Goal: Complete application form

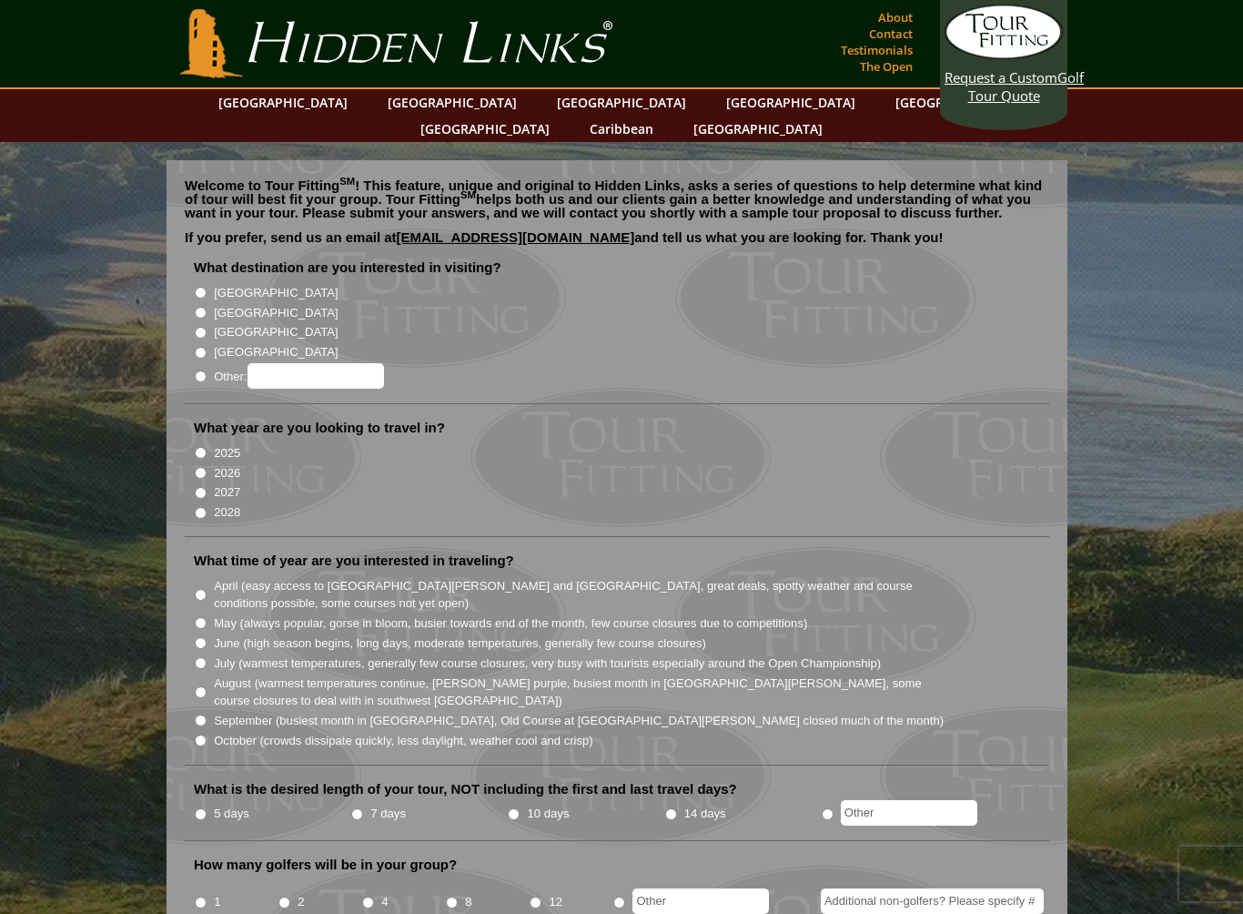
click at [207, 347] on input "[GEOGRAPHIC_DATA]" at bounding box center [201, 353] width 12 height 12
radio input "true"
click at [210, 442] on li "2025" at bounding box center [624, 452] width 861 height 20
click at [207, 442] on li "2025" at bounding box center [624, 452] width 861 height 20
click at [200, 419] on li "What year are you looking to travel in? 2025 2026 2027 2028" at bounding box center [617, 478] width 865 height 118
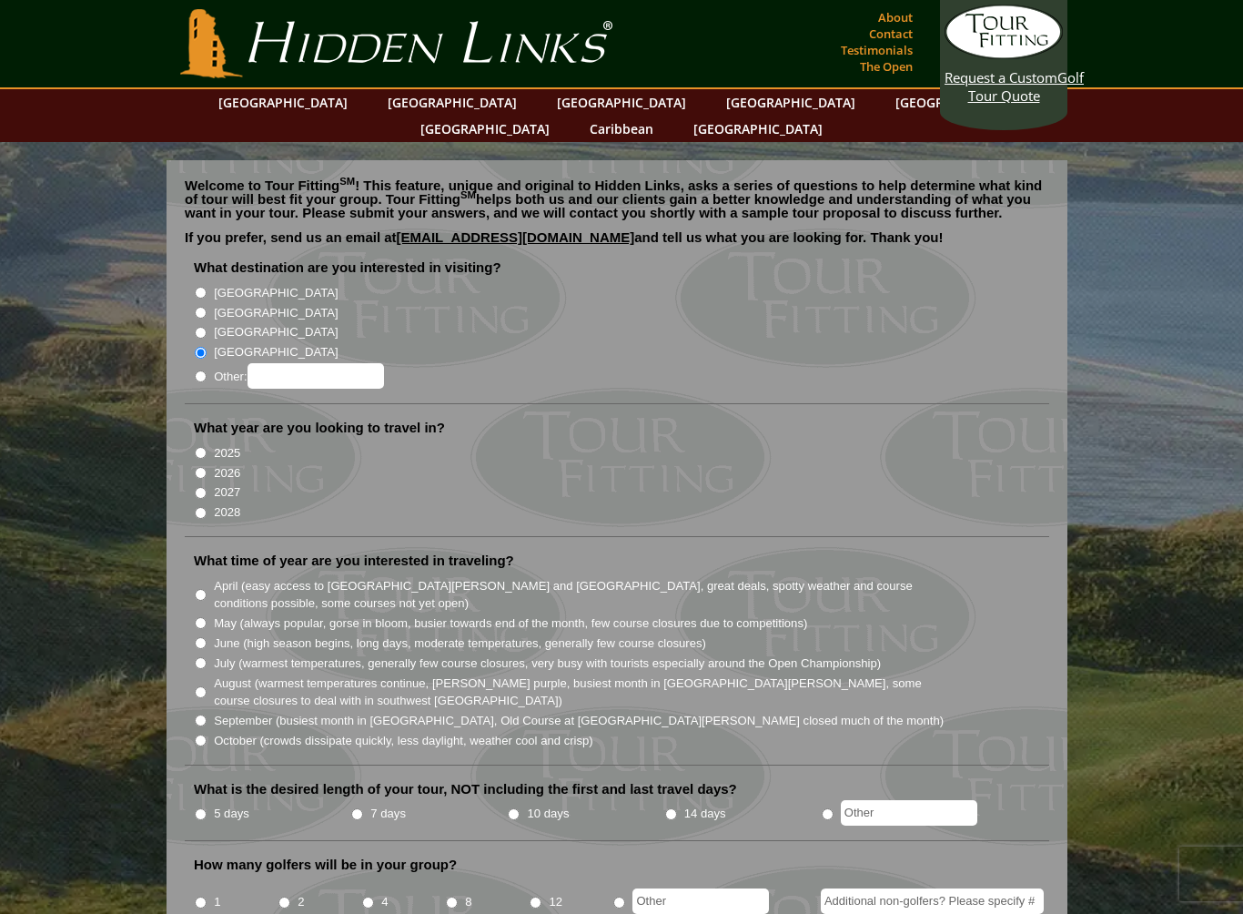
click at [207, 419] on label "What year are you looking to travel in?" at bounding box center [319, 428] width 251 height 18
click at [213, 442] on li "2025" at bounding box center [624, 452] width 861 height 20
click at [248, 442] on li "2025" at bounding box center [624, 452] width 861 height 20
click at [201, 447] on input "2025" at bounding box center [201, 453] width 12 height 12
radio input "true"
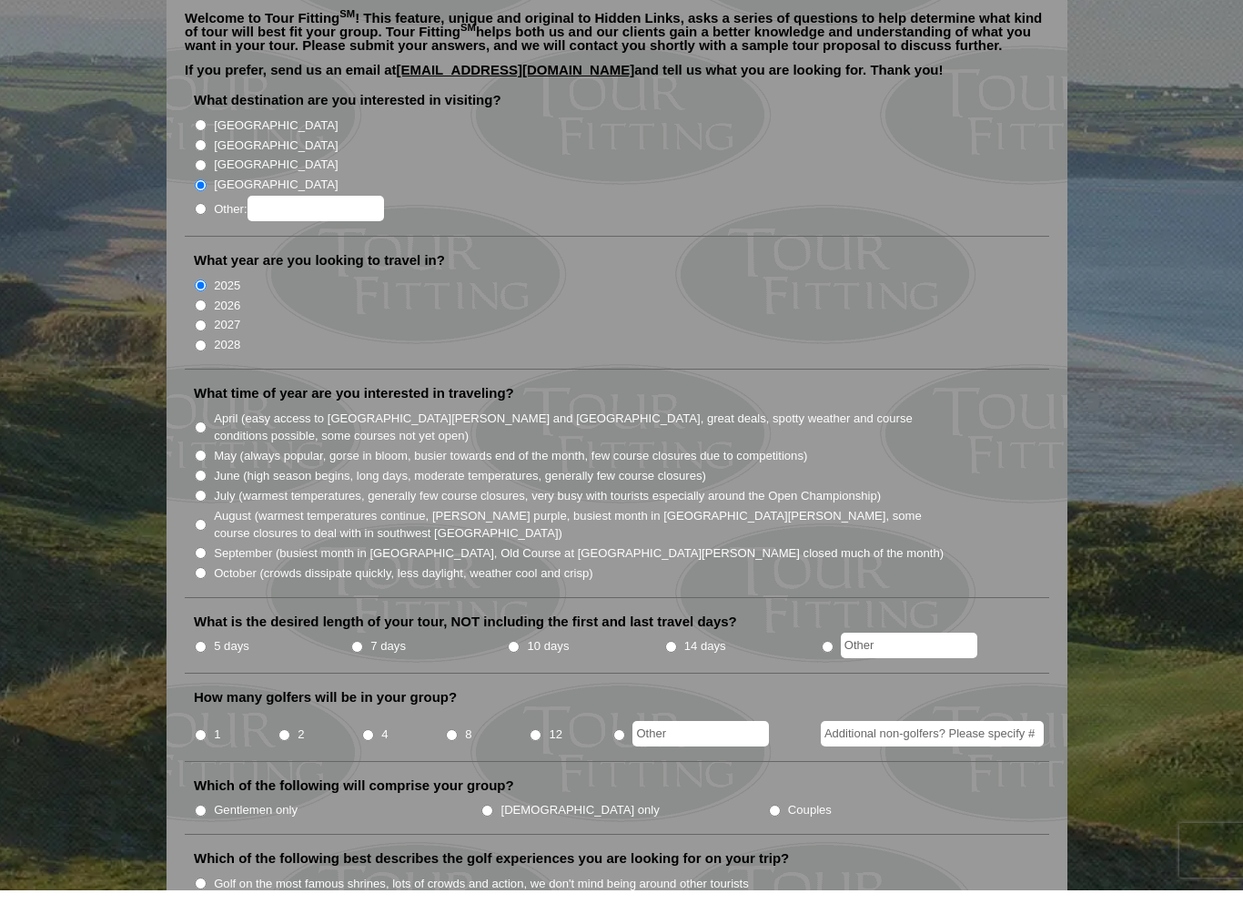
scroll to position [155, 0]
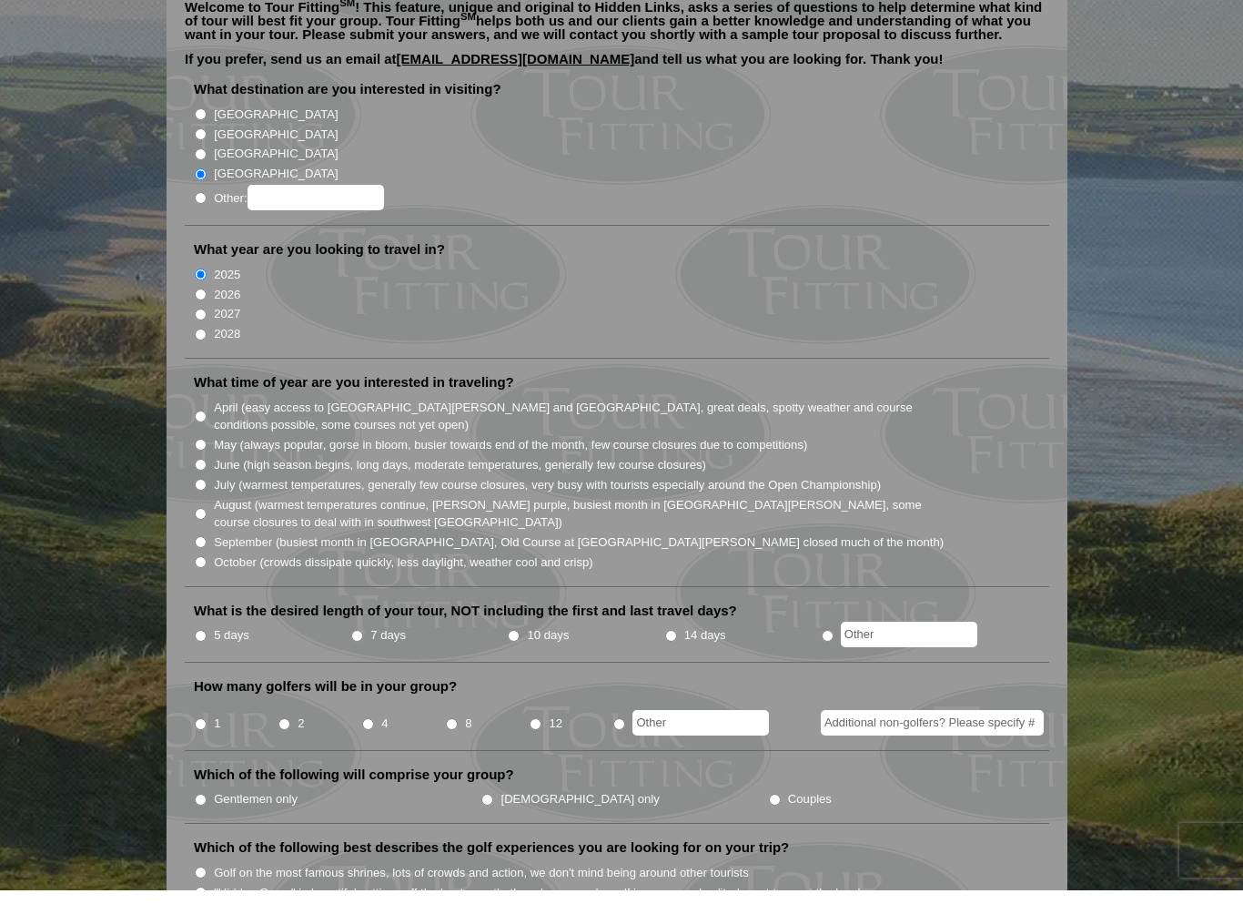
click at [207, 580] on input "October (crowds dissipate quickly, less daylight, weather cool and crisp)" at bounding box center [201, 586] width 12 height 12
radio input "true"
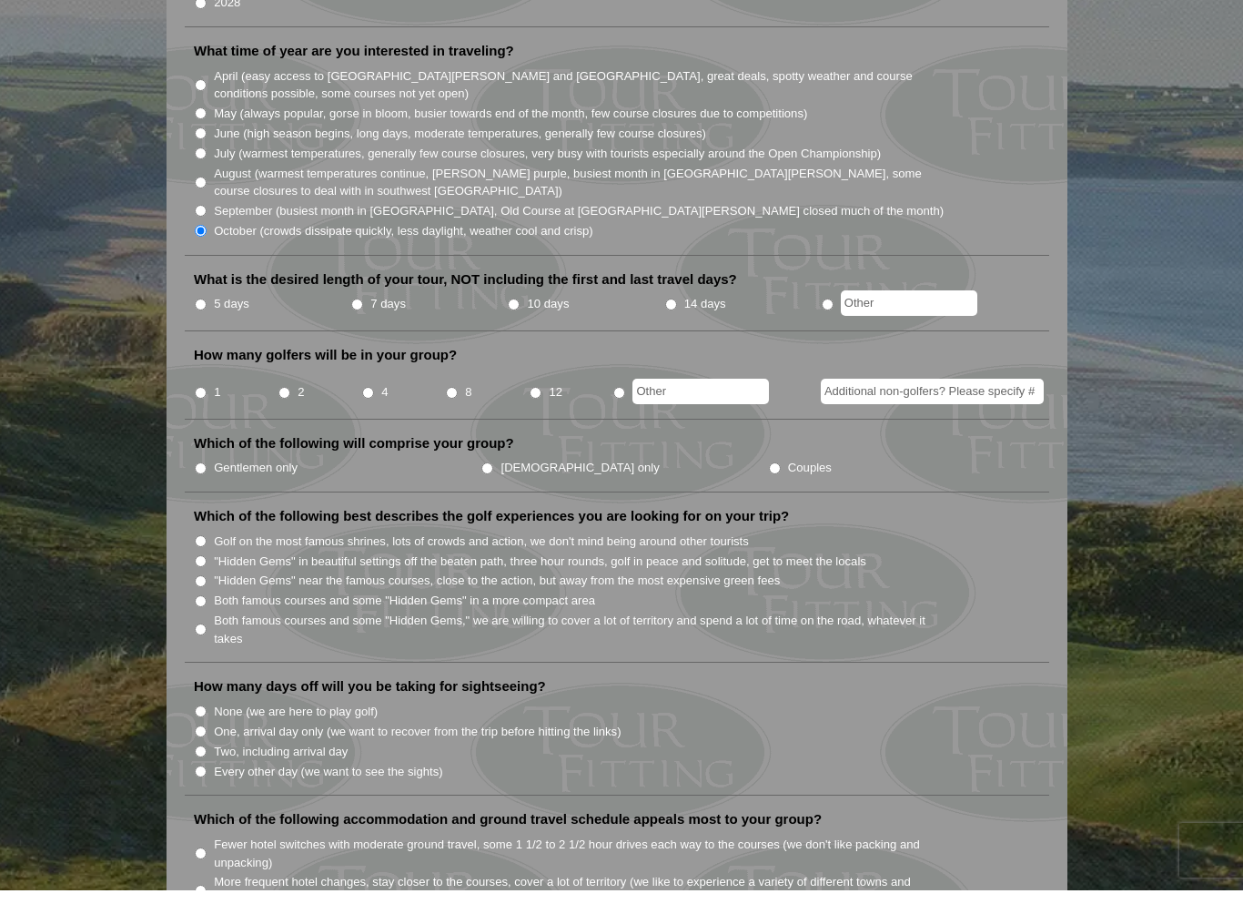
scroll to position [490, 0]
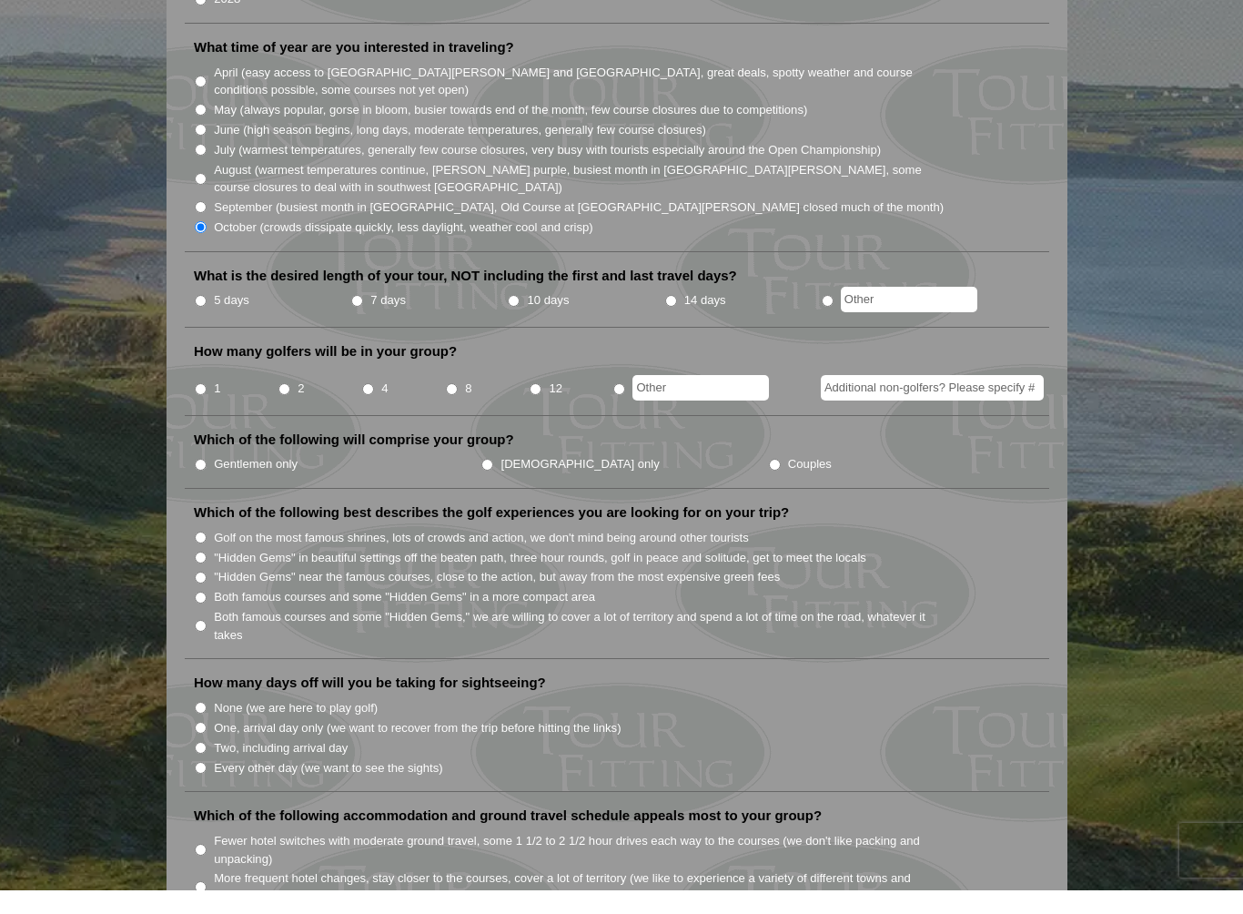
click at [210, 477] on li "Gentlemen only" at bounding box center [337, 487] width 287 height 20
click at [200, 482] on input "Gentlemen only" at bounding box center [201, 488] width 12 height 12
radio input "true"
click at [616, 407] on input "radio" at bounding box center [619, 413] width 12 height 12
radio input "true"
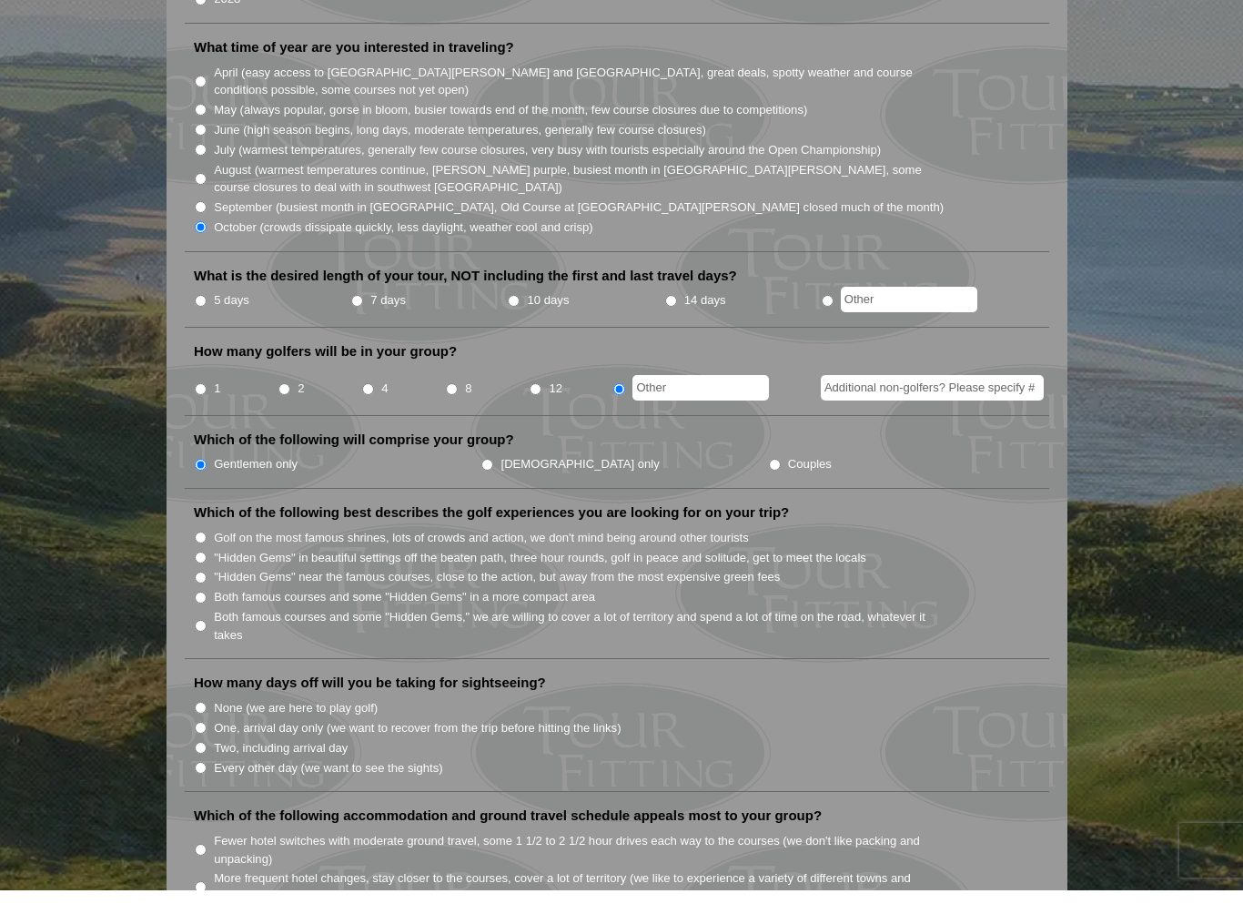
click at [680, 399] on input "text" at bounding box center [700, 411] width 137 height 25
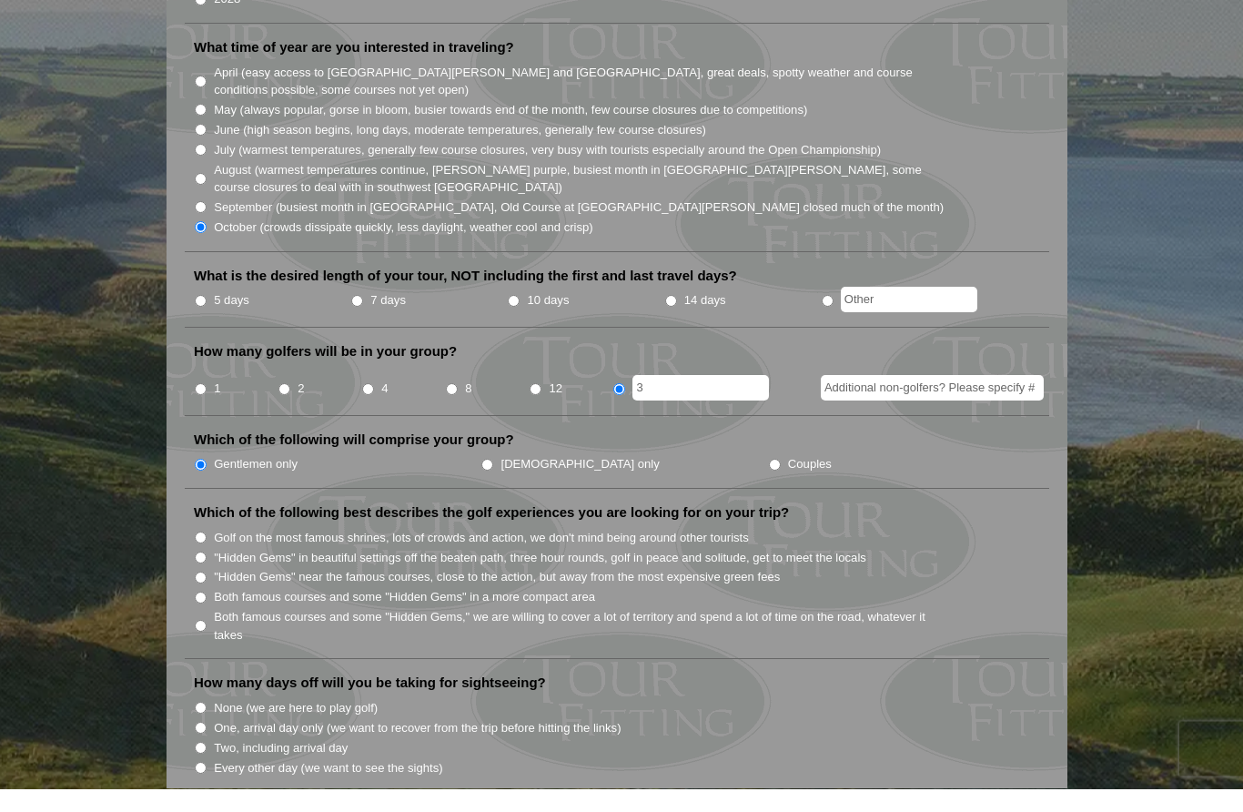
type input "3"
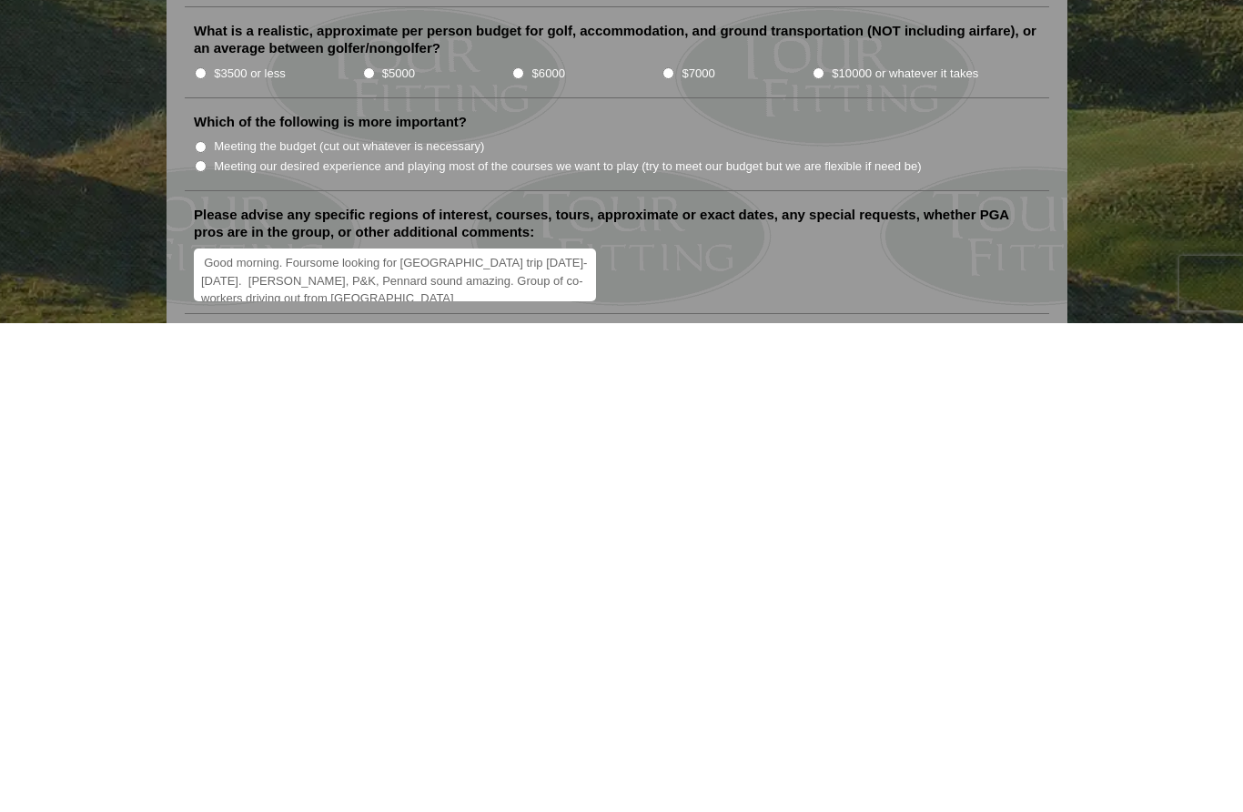
scroll to position [4, 0]
type textarea "Good morning. Foursome looking for [GEOGRAPHIC_DATA] trip [DATE]-[DATE]. [PERSO…"
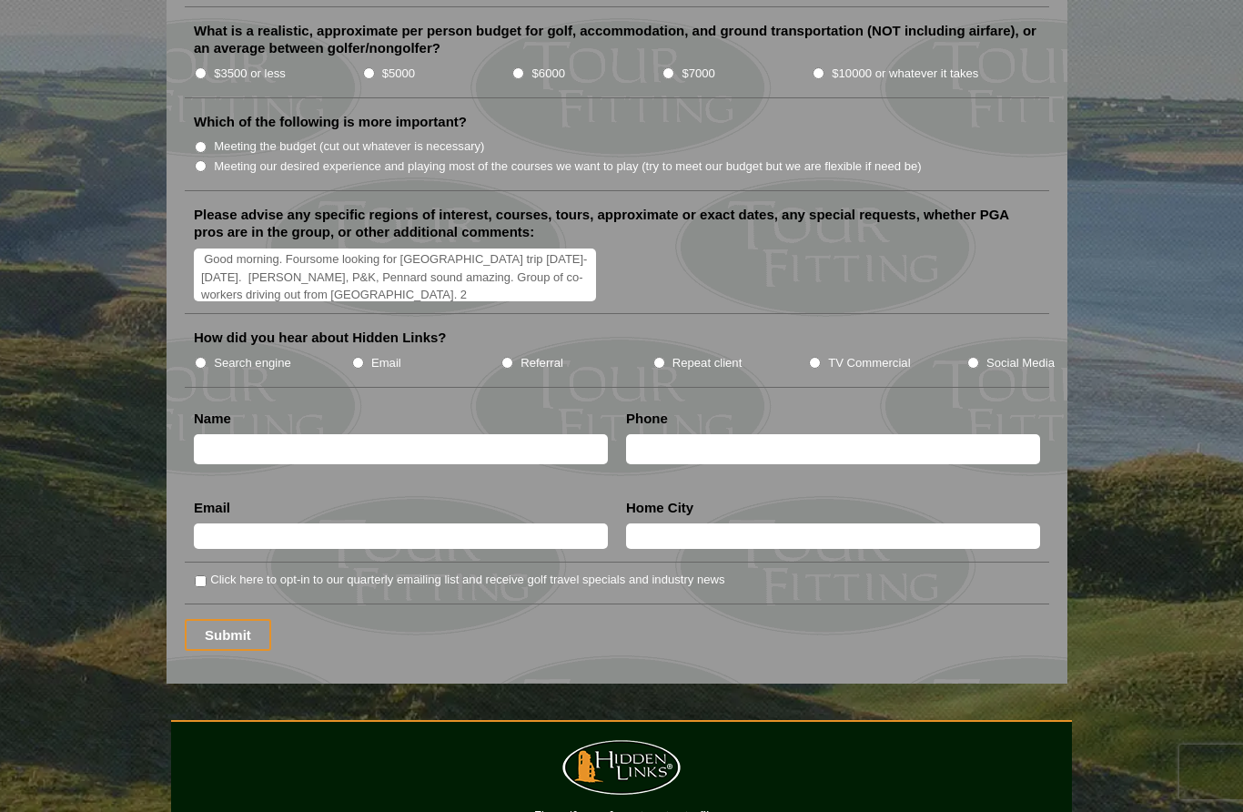
click at [280, 434] on input "text" at bounding box center [401, 449] width 414 height 30
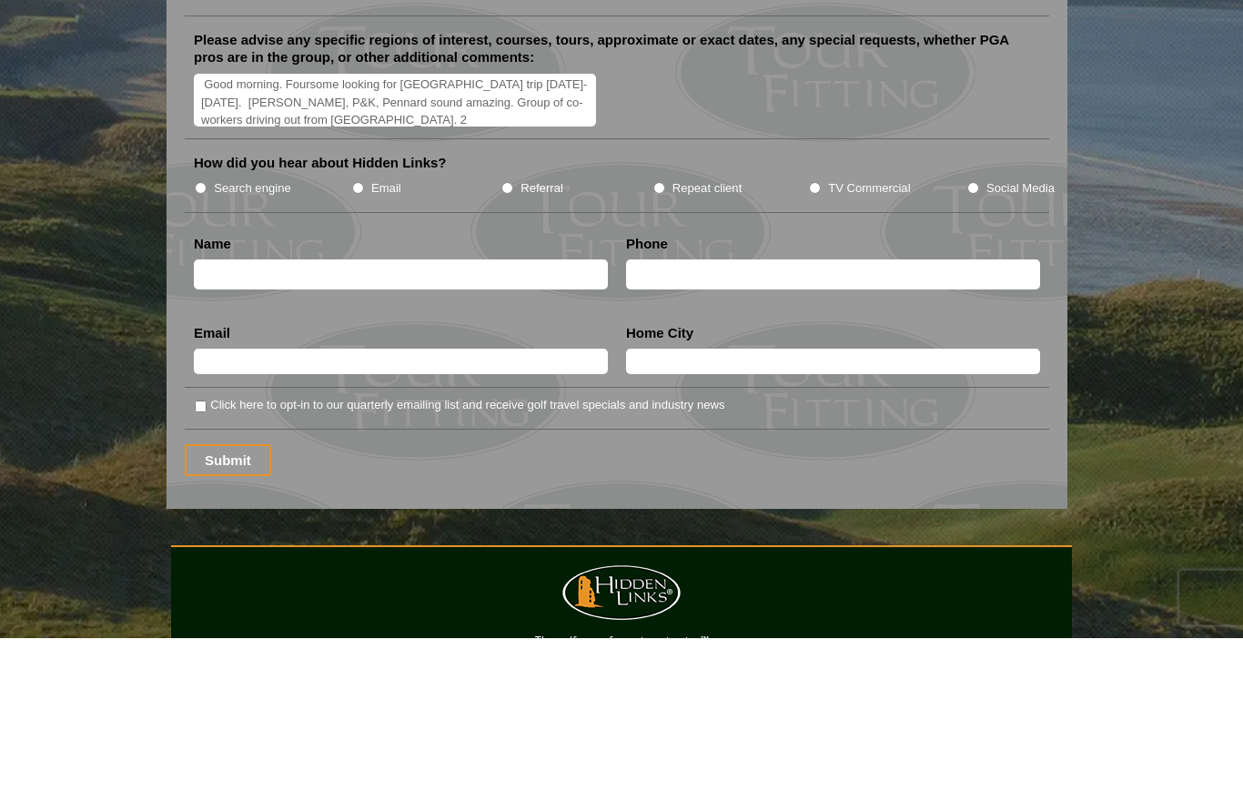
type input "[PERSON_NAME]"
type input "6176997042"
type input "[PERSON_NAME][EMAIL_ADDRESS][PERSON_NAME][DOMAIN_NAME]"
type input "[GEOGRAPHIC_DATA]"
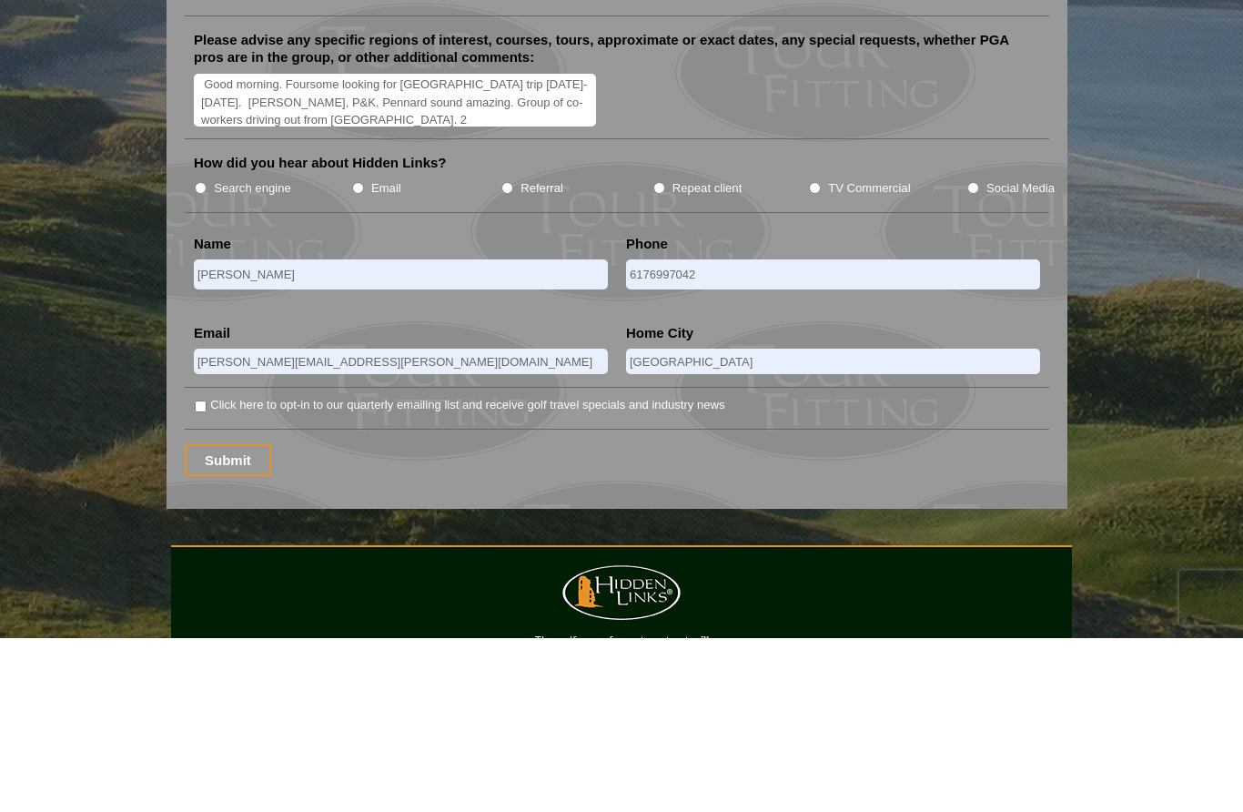
scroll to position [2276, 0]
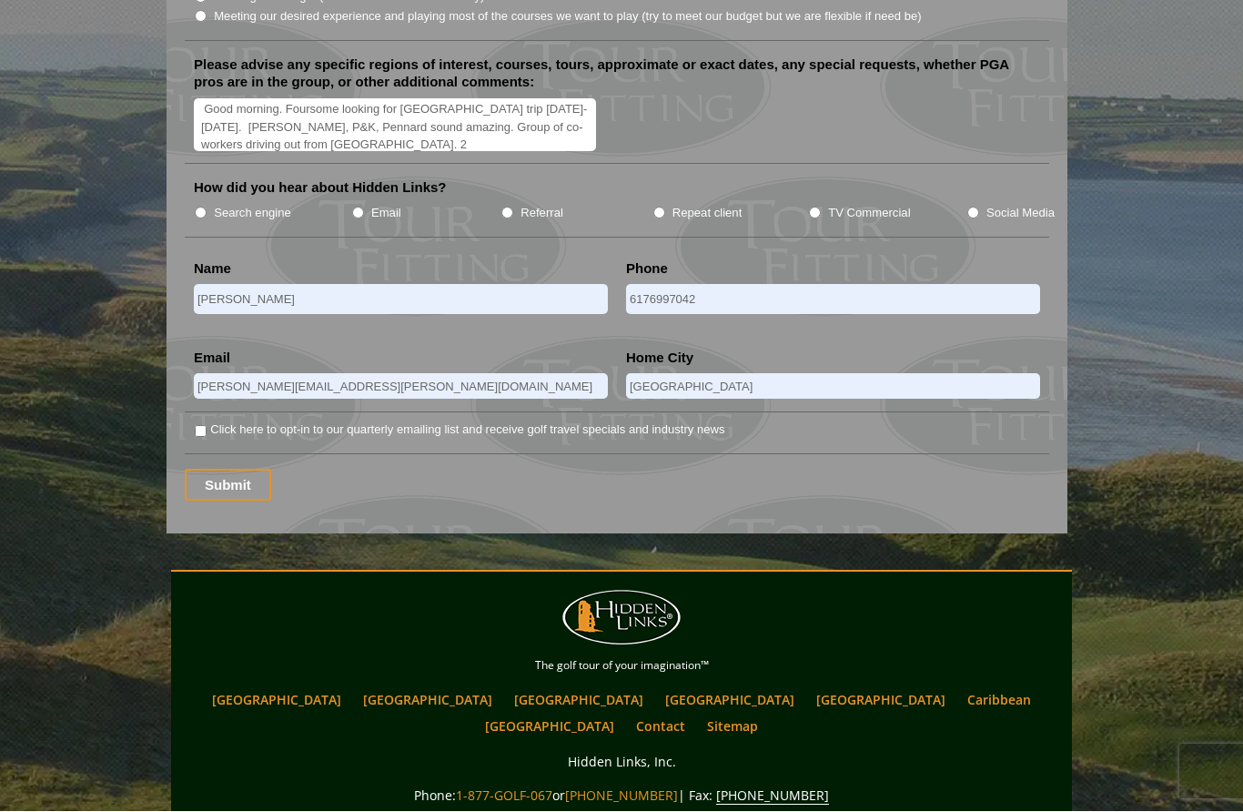
click at [197, 426] on input "Click here to opt-in to our quarterly emailing list and receive golf travel spe…" at bounding box center [201, 432] width 12 height 12
checkbox input "true"
click at [222, 470] on input "Submit" at bounding box center [228, 486] width 86 height 32
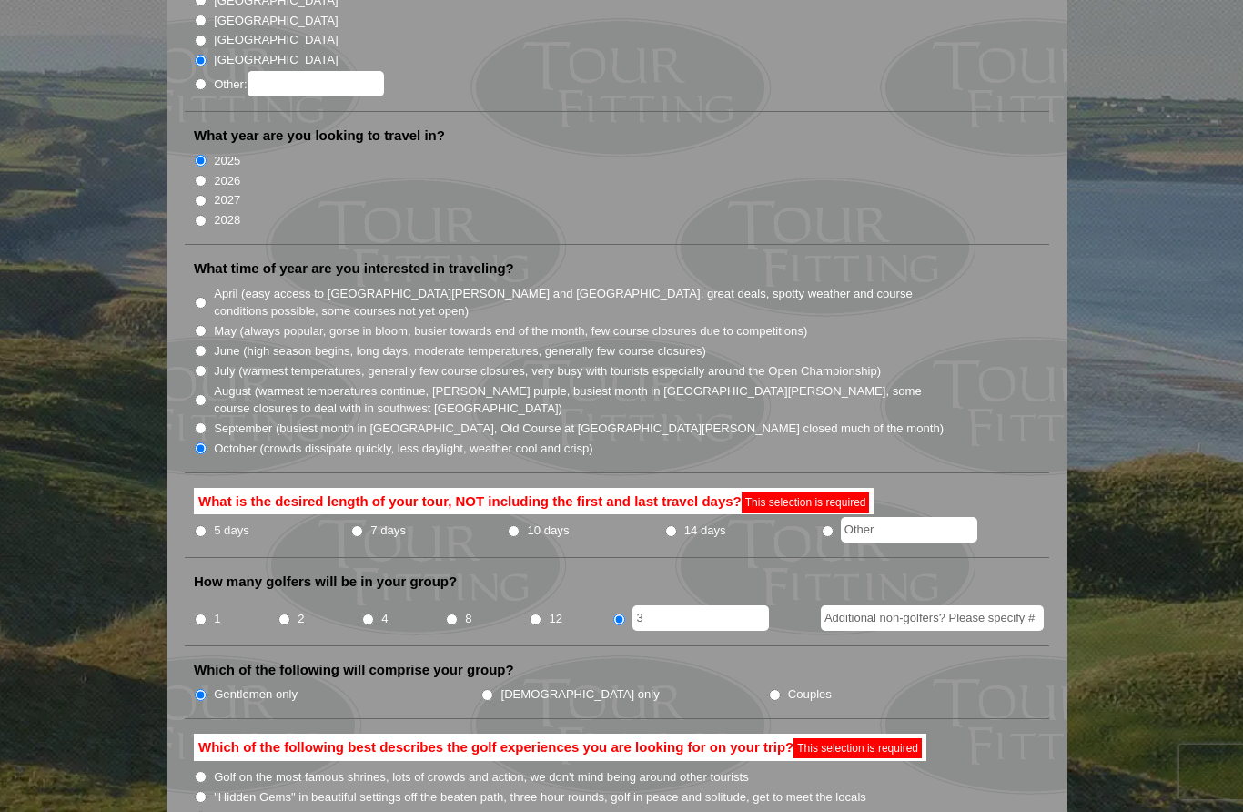
scroll to position [299, 0]
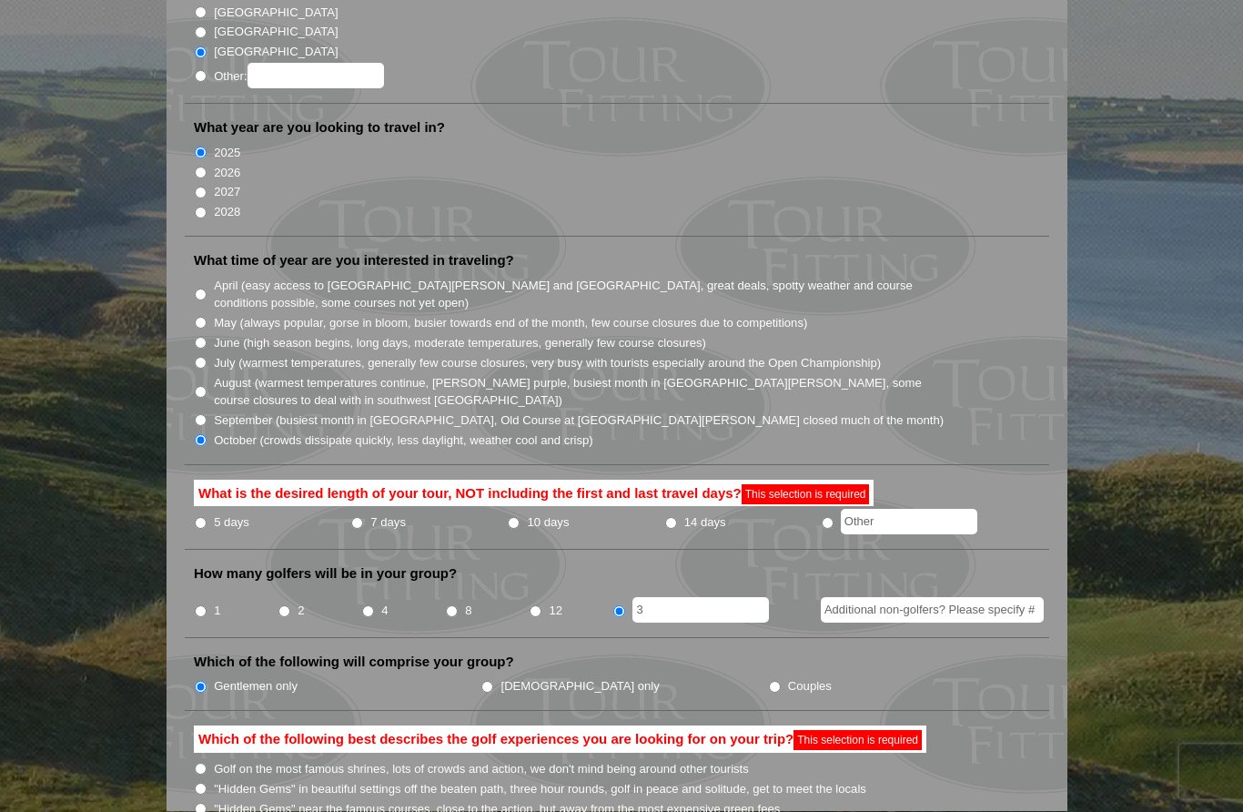
click at [834, 518] on input "radio" at bounding box center [828, 524] width 12 height 12
radio input "true"
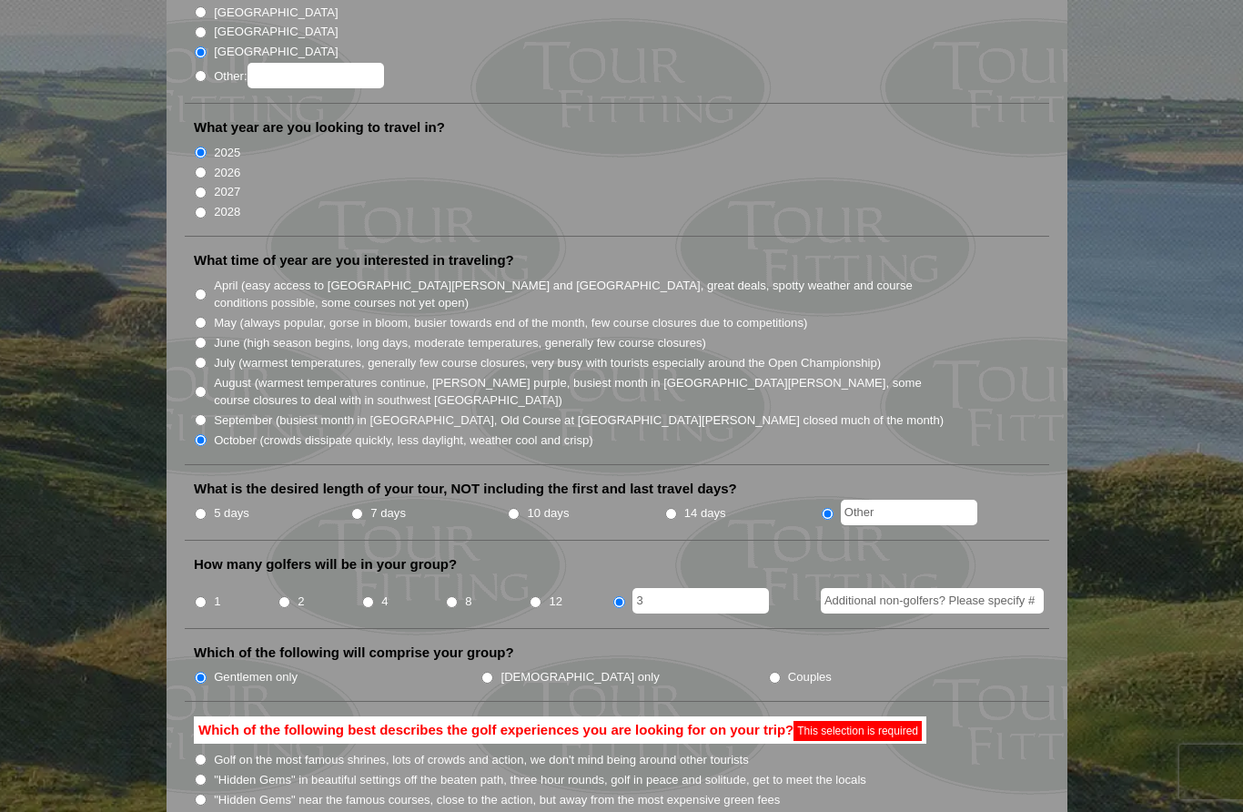
click at [905, 500] on input "text" at bounding box center [909, 512] width 137 height 25
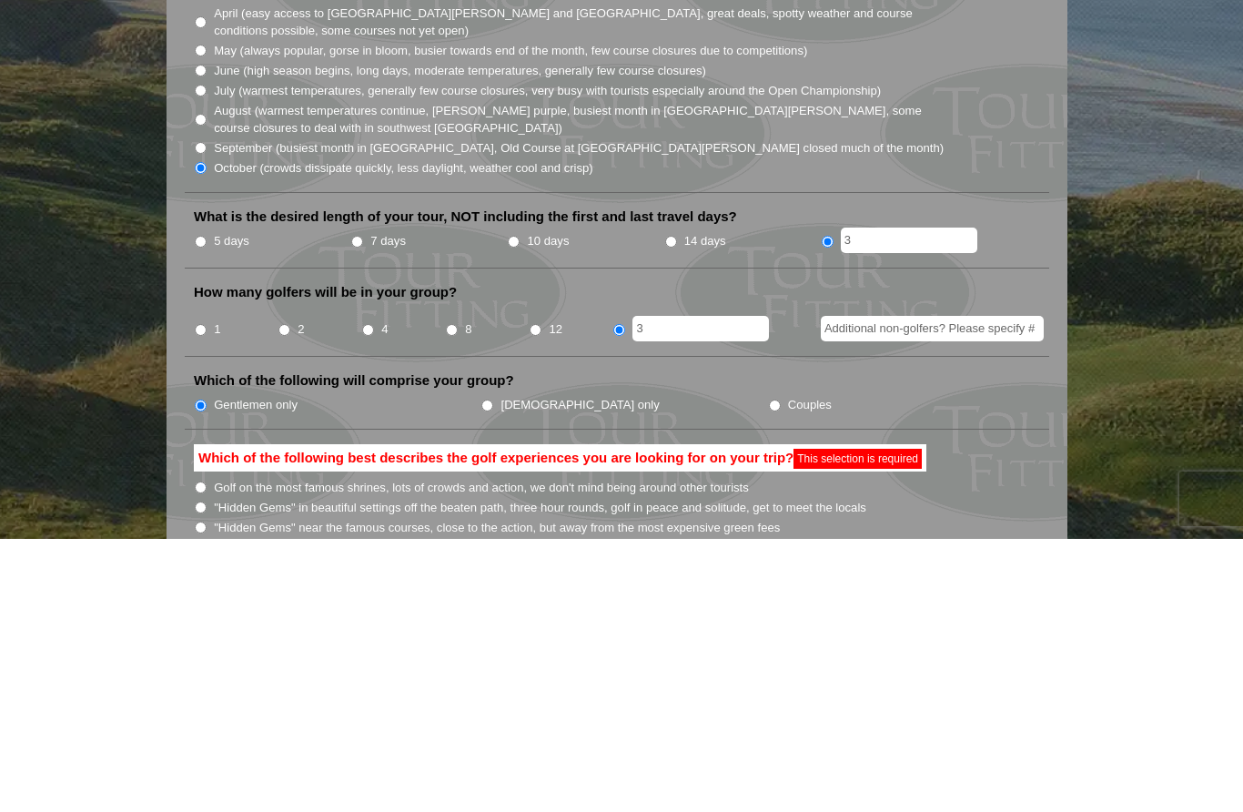
type input "3"
click at [671, 589] on input "3" at bounding box center [700, 601] width 137 height 25
click at [369, 597] on input "4" at bounding box center [368, 603] width 12 height 12
radio input "true"
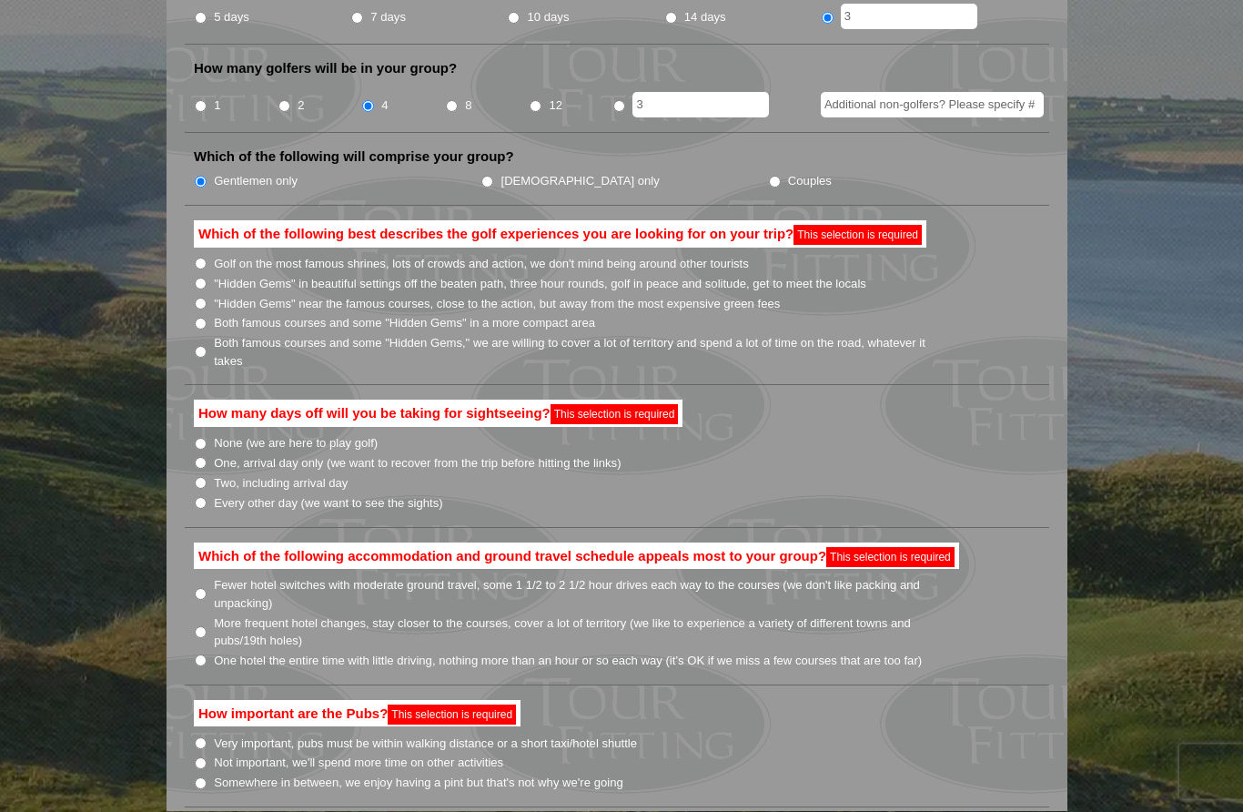
scroll to position [798, 0]
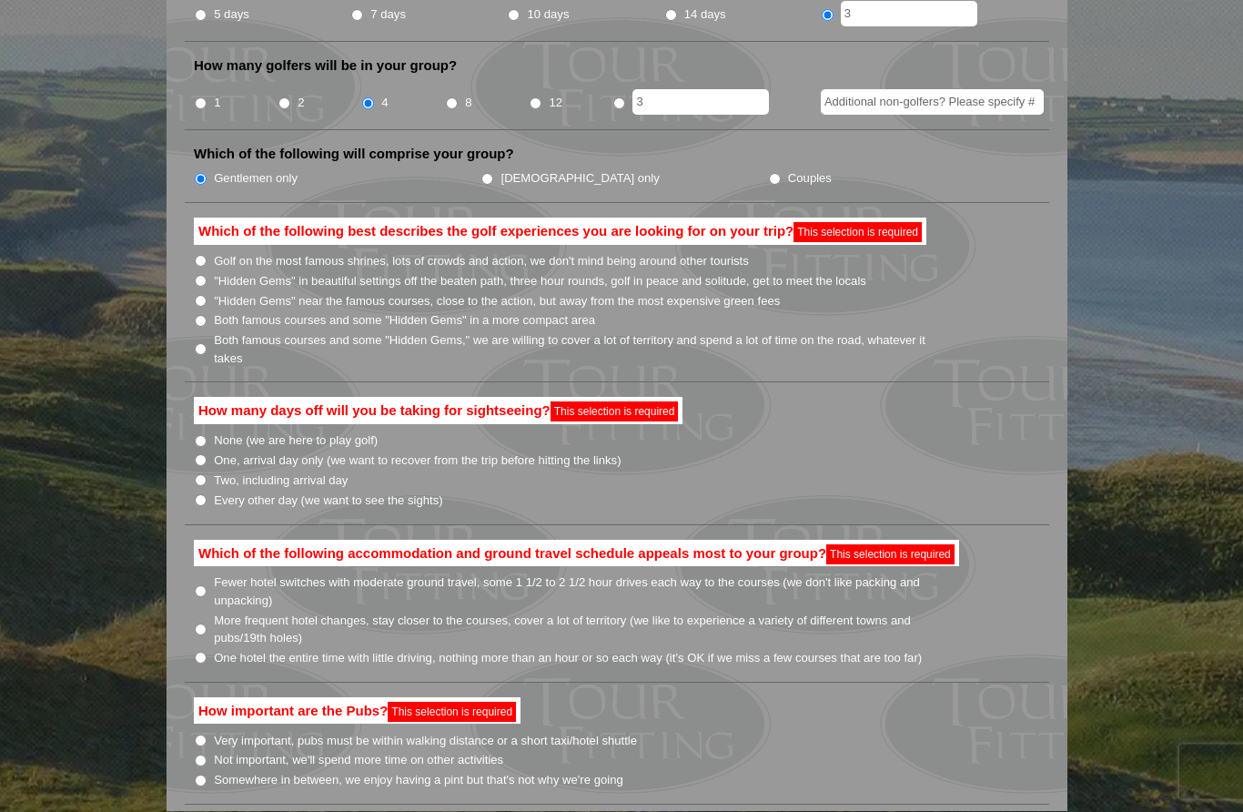
click at [207, 316] on input "Both famous courses and some "Hidden Gems" in a more compact area" at bounding box center [201, 322] width 12 height 12
radio input "true"
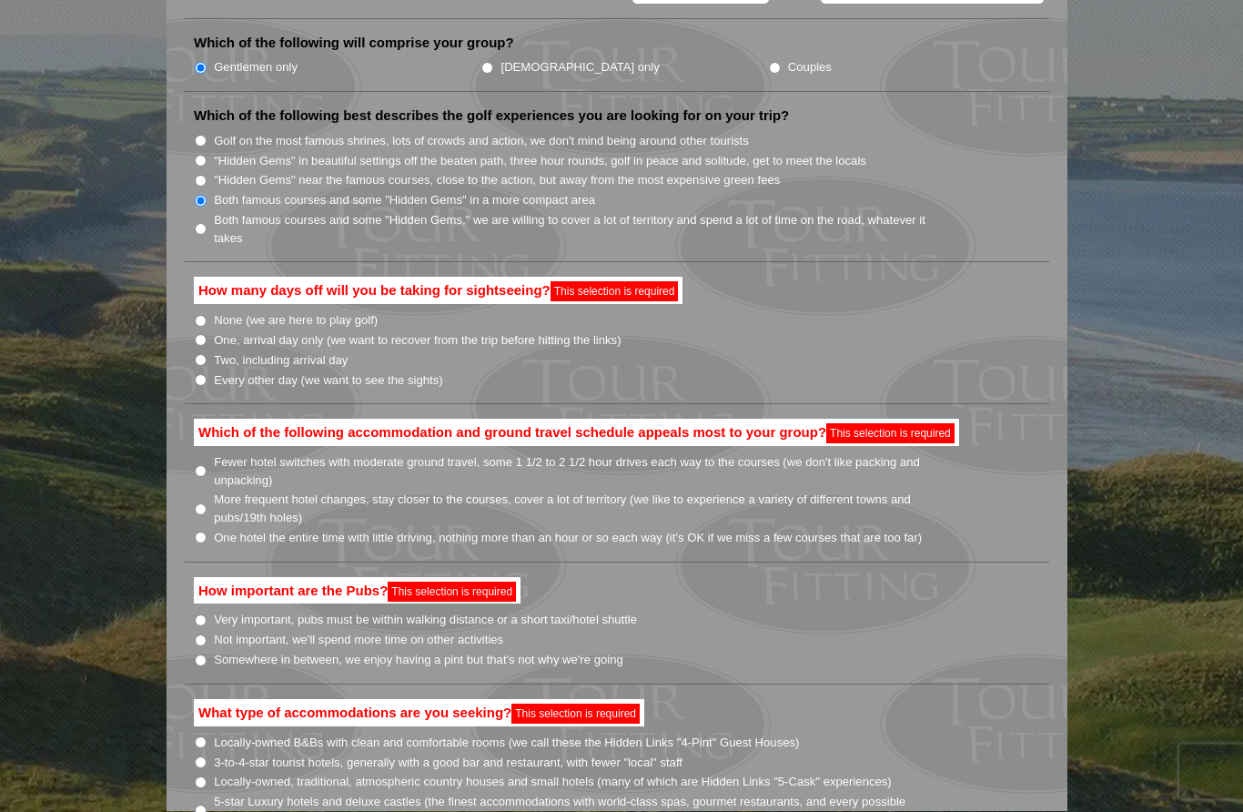
scroll to position [912, 0]
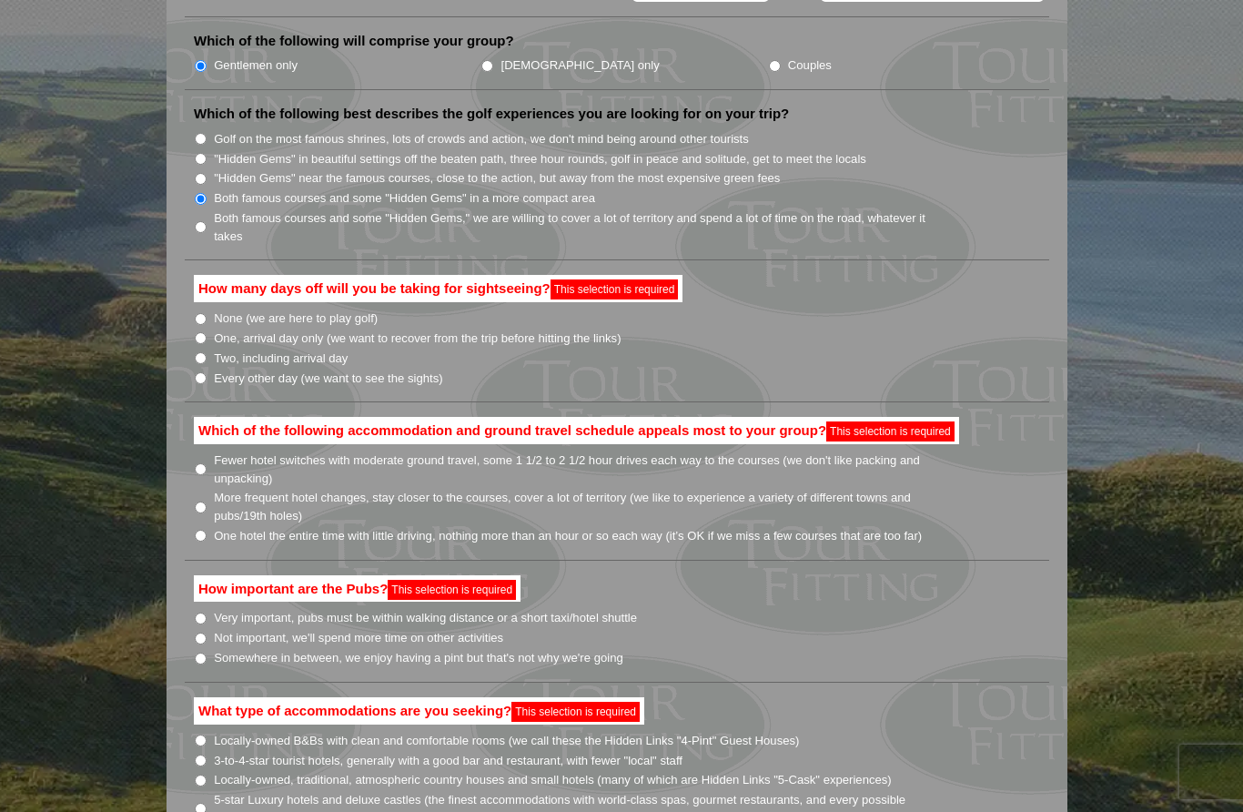
click at [204, 313] on input "None (we are here to play golf)" at bounding box center [201, 319] width 12 height 12
radio input "true"
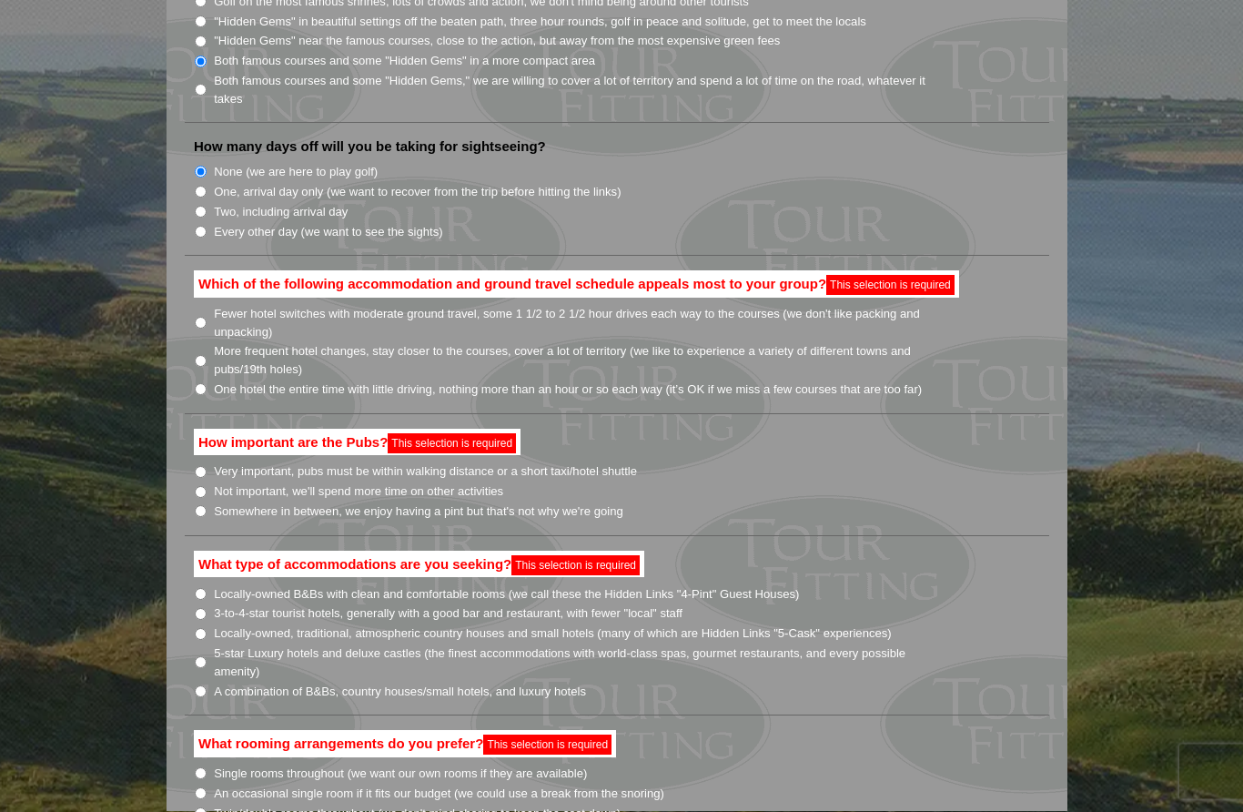
scroll to position [1050, 0]
click at [205, 316] on input "Fewer hotel switches with moderate ground travel, some 1 1/2 to 2 1/2 hour driv…" at bounding box center [201, 322] width 12 height 12
radio input "true"
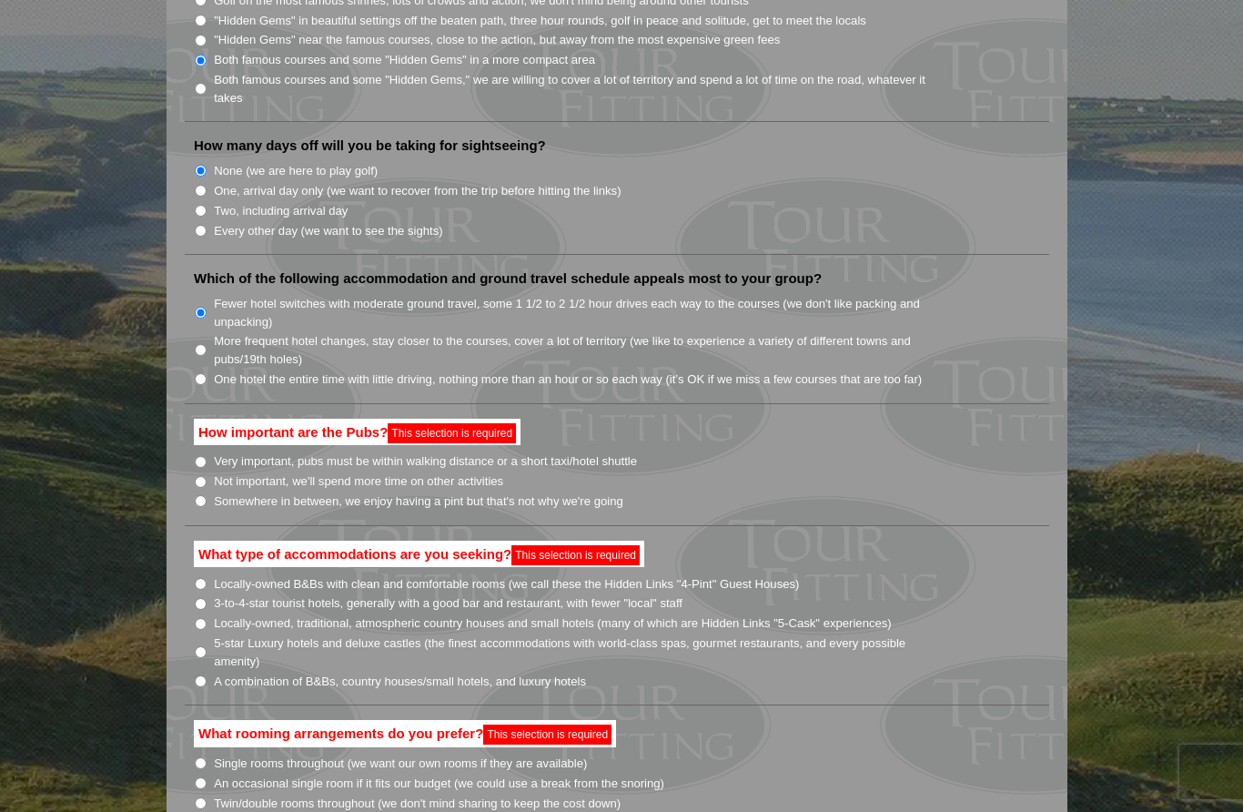
click at [201, 495] on input "Somewhere in between, we enjoy having a pint but that's not why we're going" at bounding box center [201, 501] width 12 height 12
radio input "true"
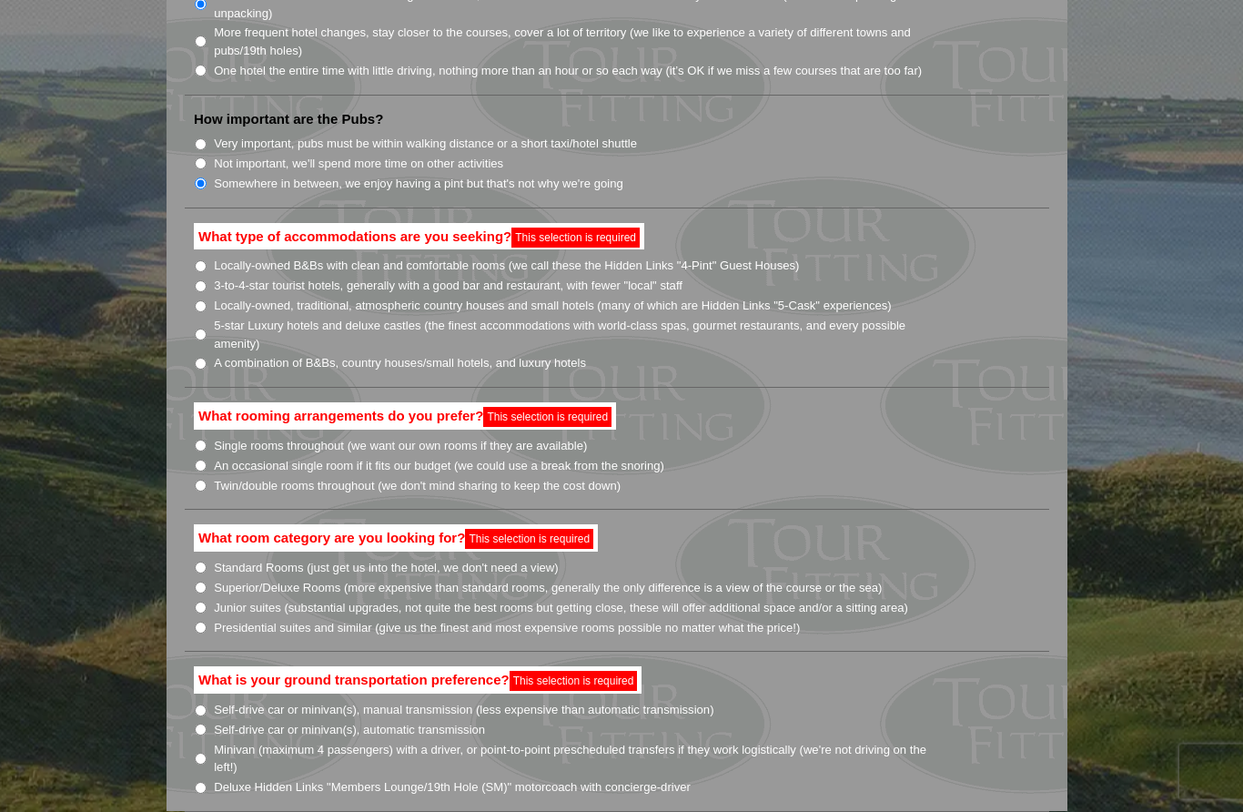
scroll to position [1359, 0]
click at [208, 352] on li "A combination of B&Bs, country houses/small hotels, and luxury hotels" at bounding box center [624, 362] width 861 height 20
click at [191, 298] on li "What type of accommodations are you seeking? This selection is required Locally…" at bounding box center [617, 305] width 865 height 165
click at [200, 358] on input "A combination of B&Bs, country houses/small hotels, and luxury hotels" at bounding box center [201, 364] width 12 height 12
radio input "true"
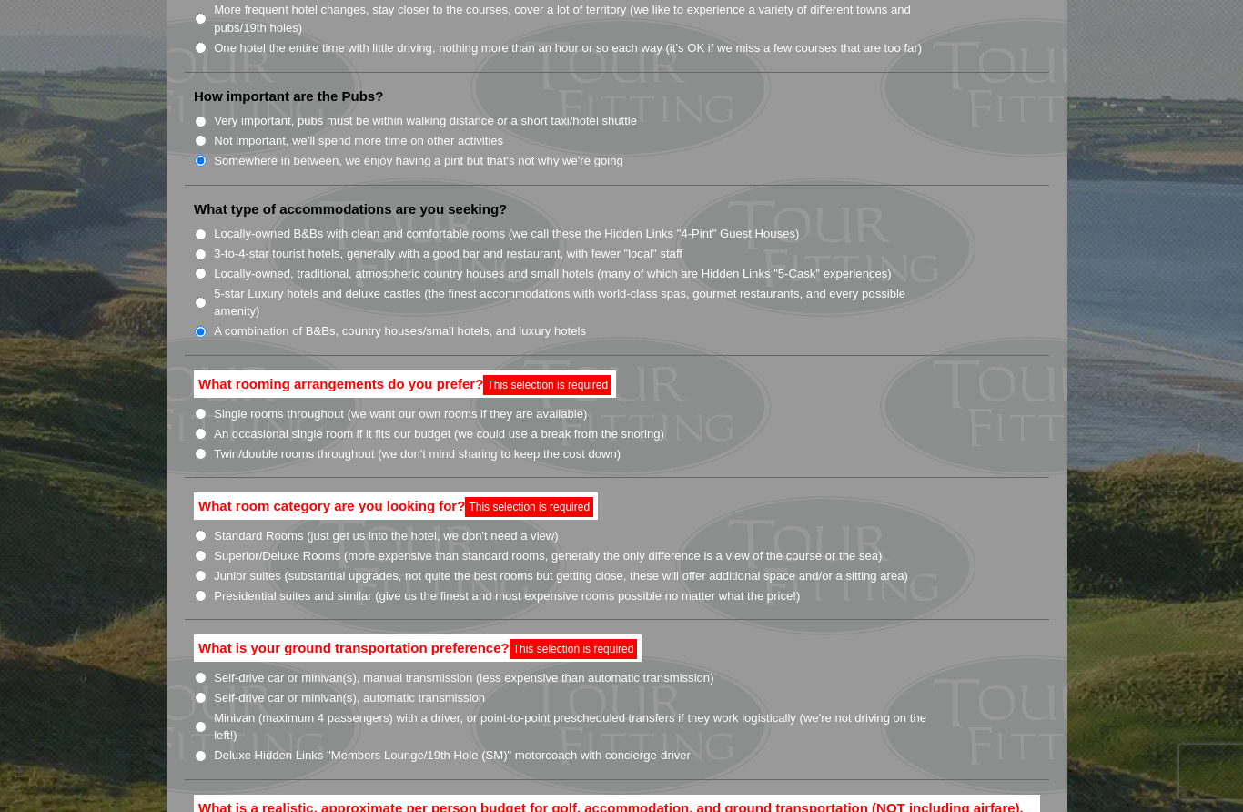
scroll to position [1431, 0]
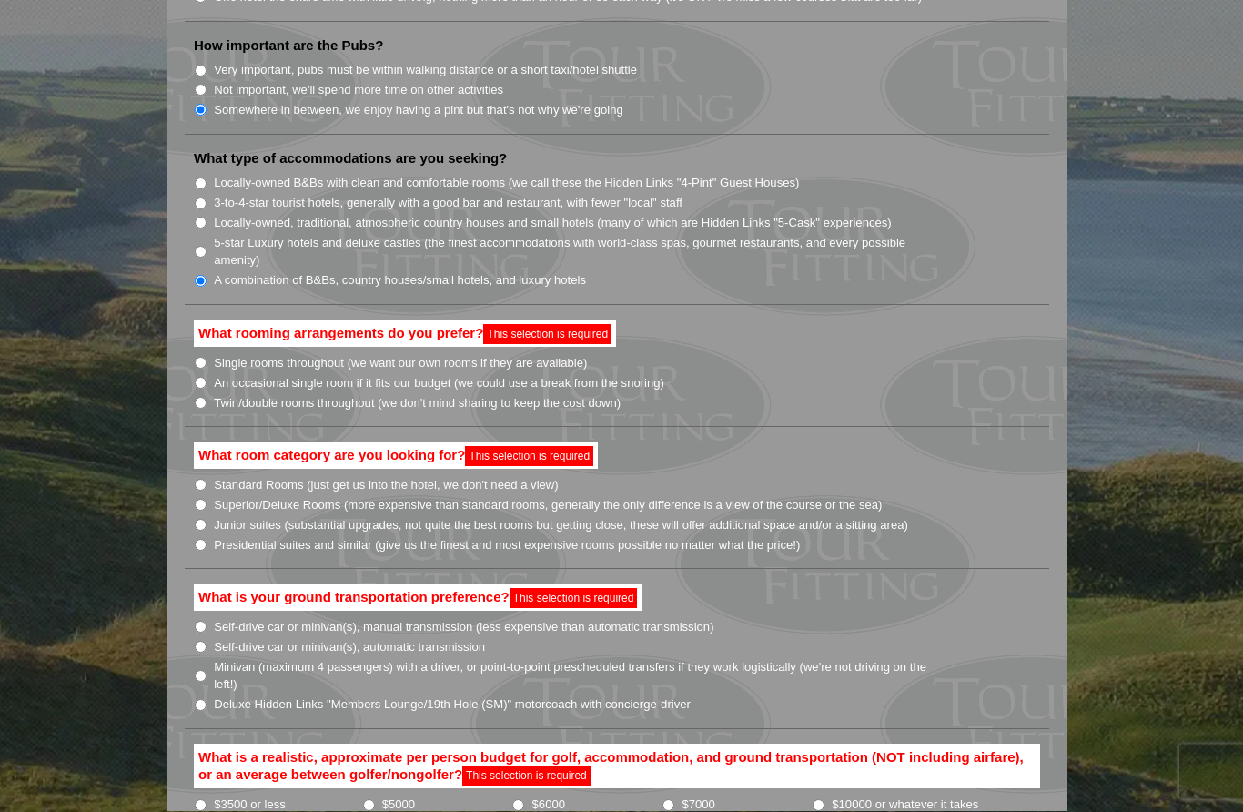
click at [203, 358] on input "Single rooms throughout (we want our own rooms if they are available)" at bounding box center [201, 364] width 12 height 12
radio input "true"
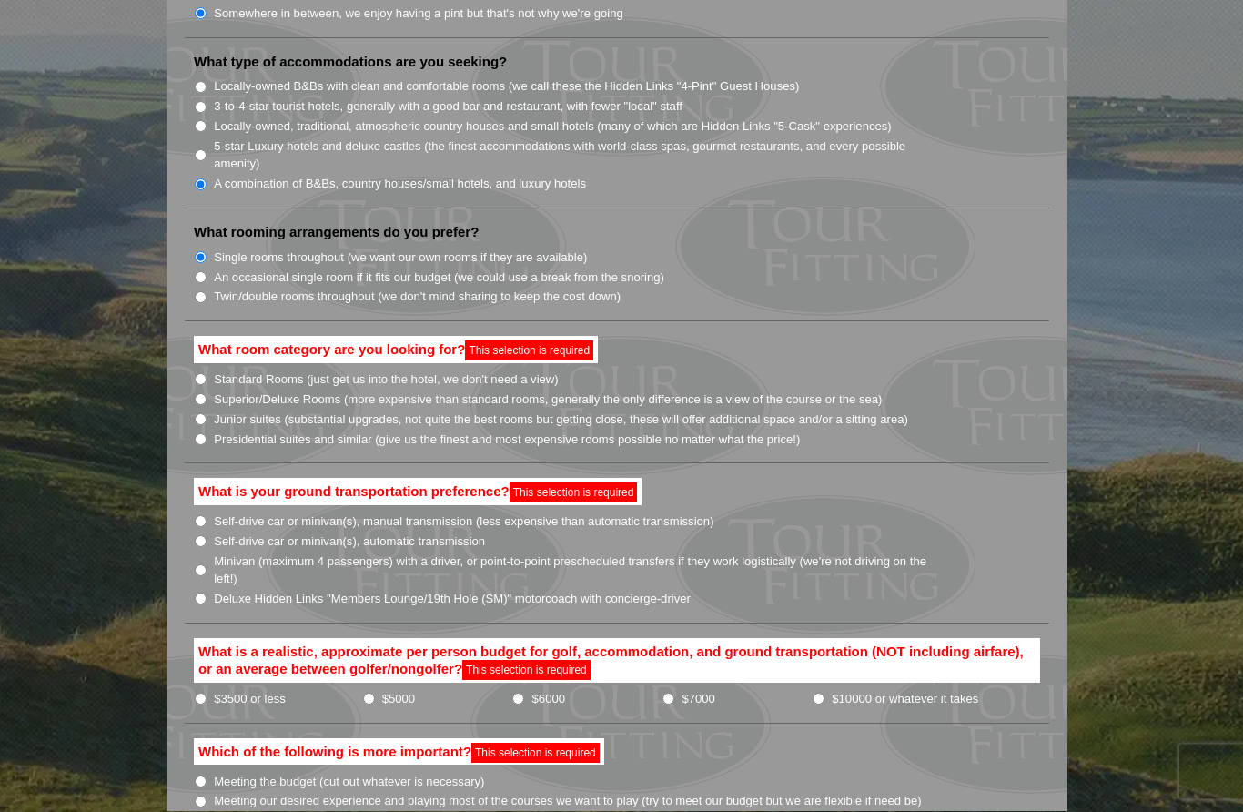
scroll to position [1538, 0]
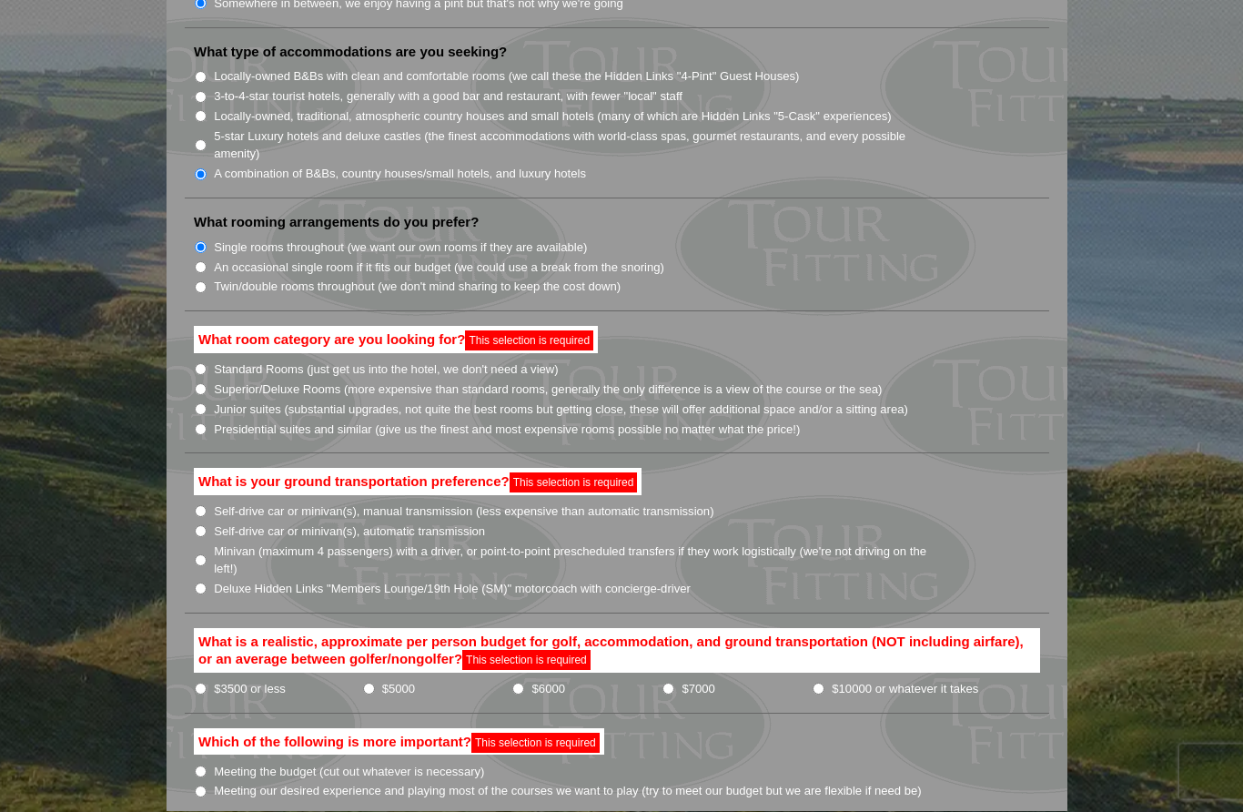
click at [202, 364] on input "Standard Rooms (just get us into the hotel, we don't need a view)" at bounding box center [201, 370] width 12 height 12
radio input "true"
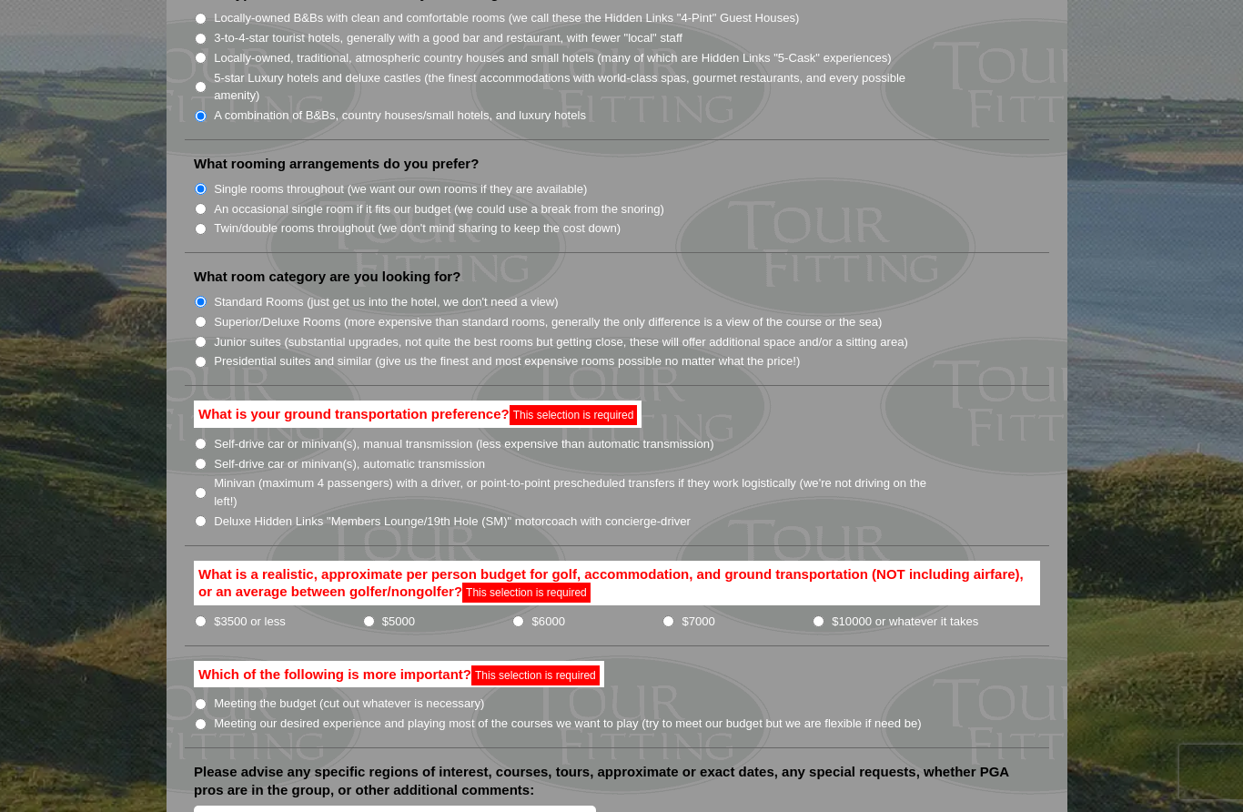
scroll to position [1625, 0]
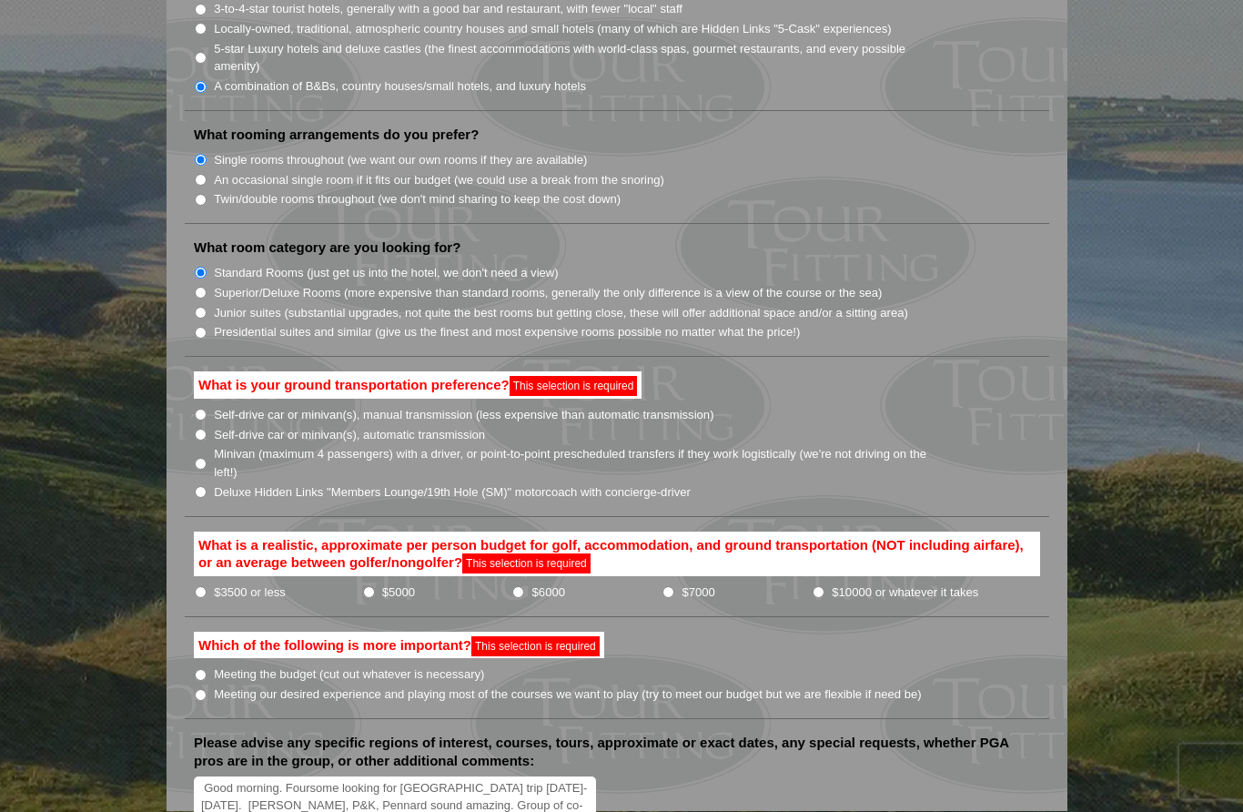
click at [200, 430] on input "Self-drive car or minivan(s), automatic transmission" at bounding box center [201, 436] width 12 height 12
radio input "true"
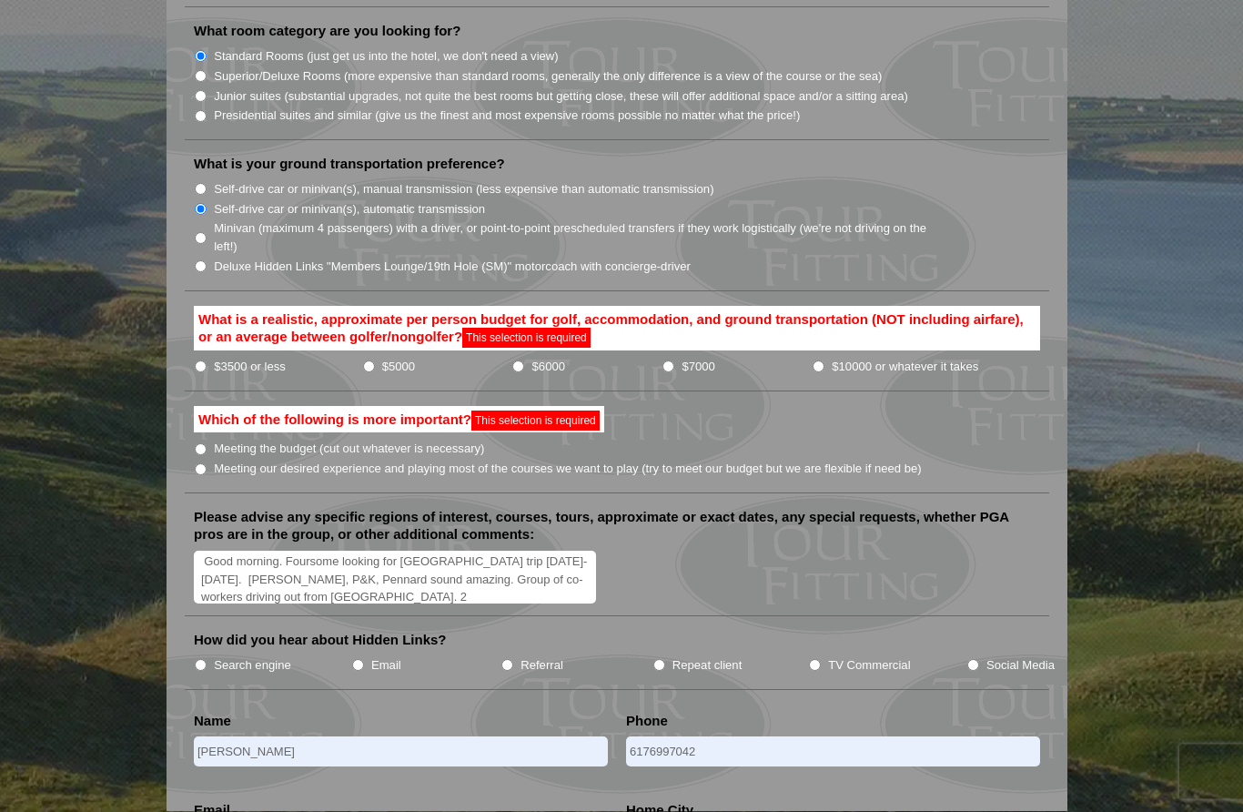
scroll to position [1843, 0]
click at [200, 360] on input "$3500 or less" at bounding box center [201, 366] width 12 height 12
radio input "true"
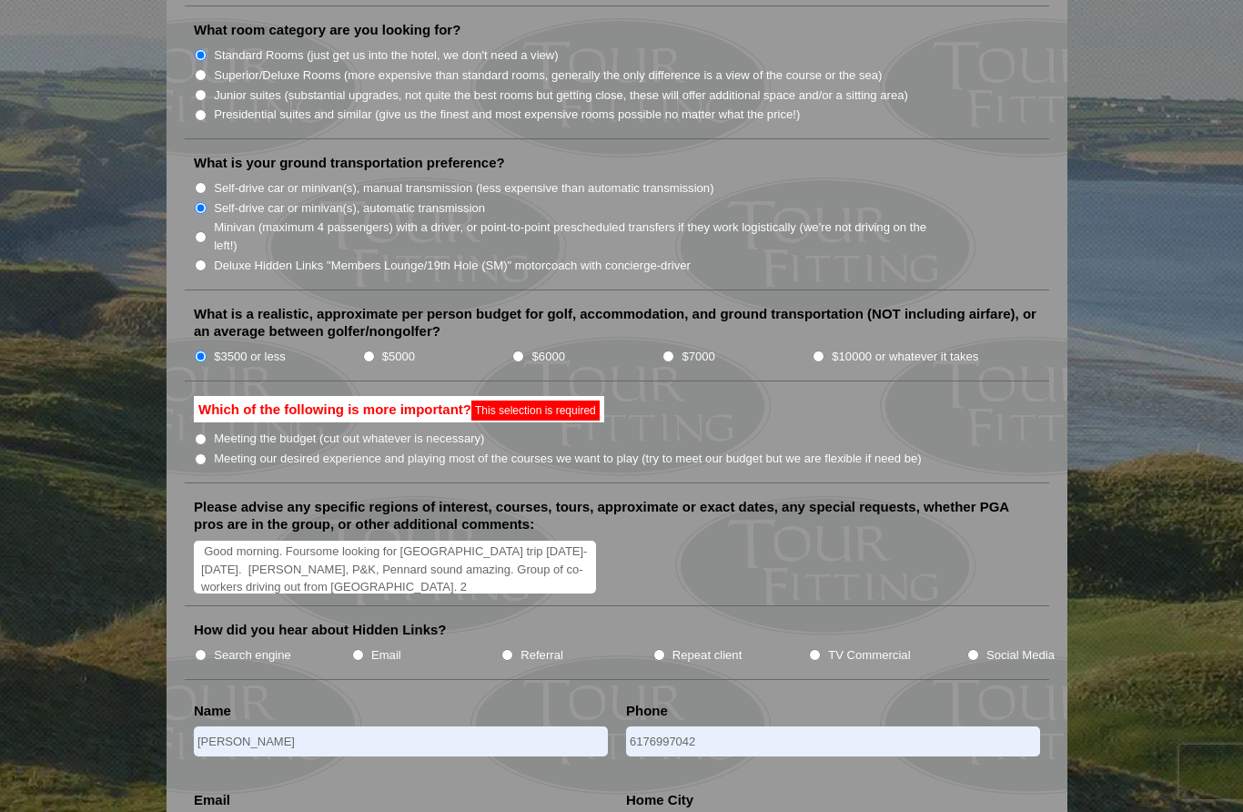
click at [200, 453] on input "Meeting our desired experience and playing most of the courses we want to play …" at bounding box center [201, 459] width 12 height 12
radio input "true"
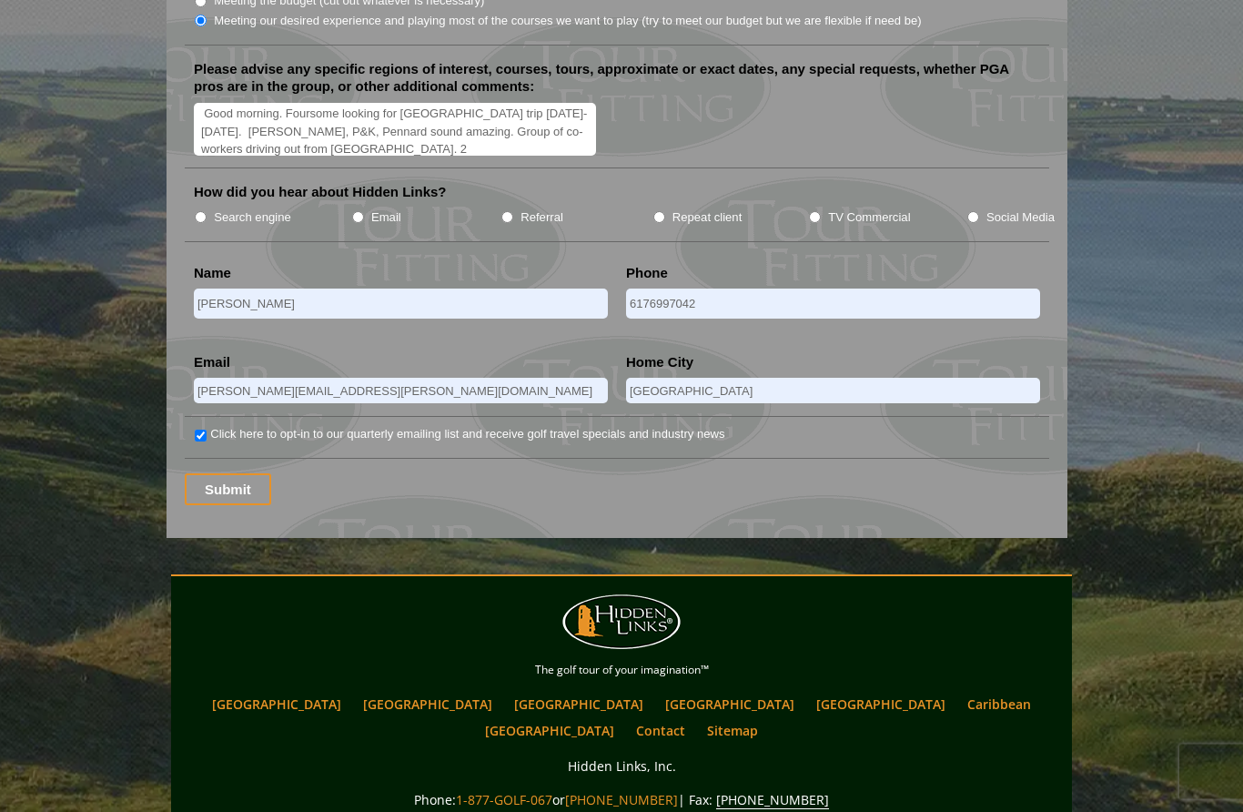
scroll to position [2267, 0]
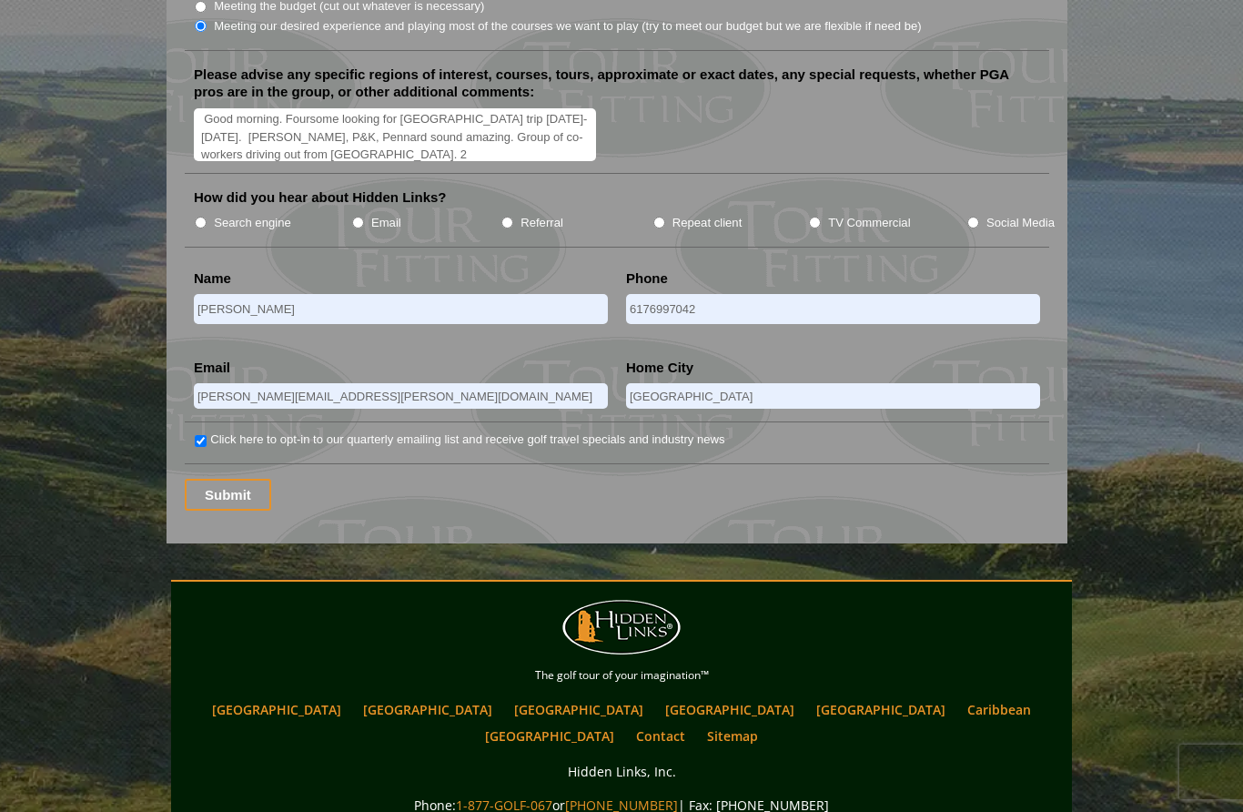
click at [249, 188] on label "How did you hear about Hidden Links?" at bounding box center [320, 197] width 253 height 18
click at [197, 217] on input "Search engine" at bounding box center [201, 223] width 12 height 12
radio input "true"
click at [223, 479] on input "Submit" at bounding box center [228, 495] width 86 height 32
